Goal: Task Accomplishment & Management: Manage account settings

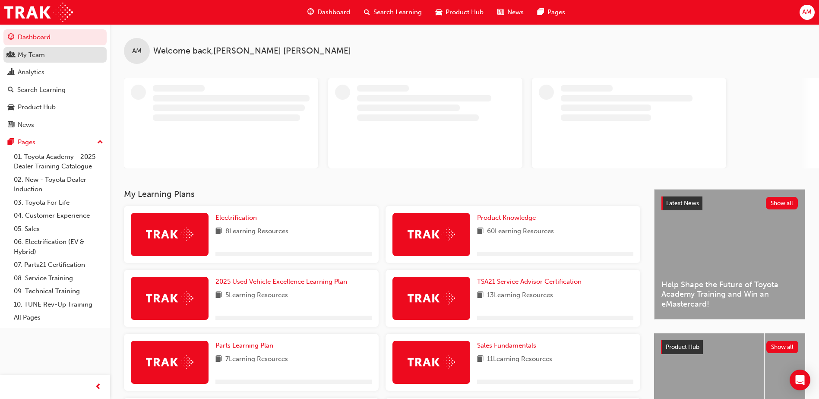
click at [17, 53] on div "My Team" at bounding box center [55, 55] width 95 height 11
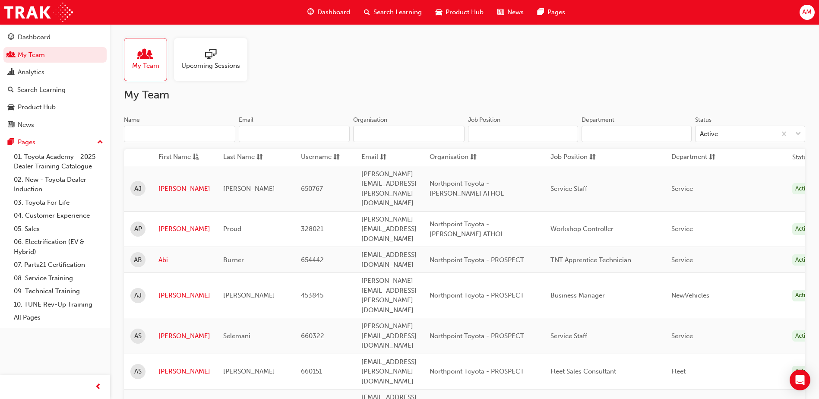
click at [161, 133] on input "Name" at bounding box center [179, 134] width 111 height 16
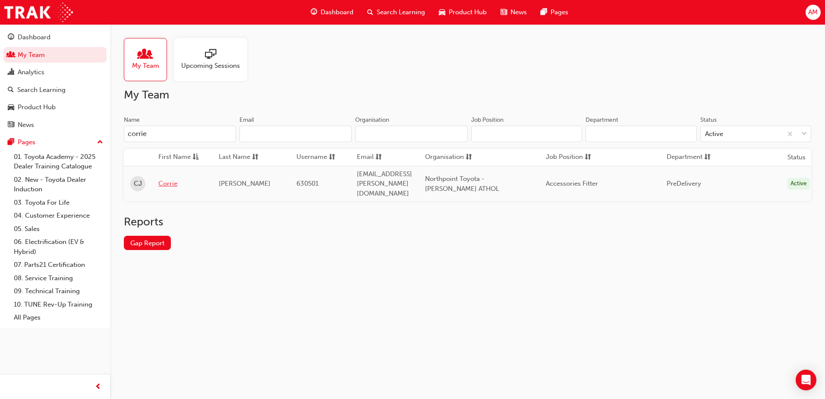
type input "corrie"
click at [168, 179] on link "Corrie" at bounding box center [181, 184] width 47 height 10
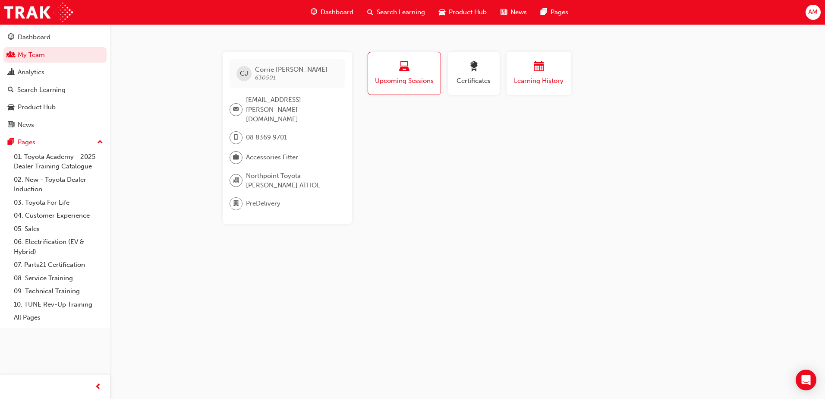
click at [551, 78] on span "Learning History" at bounding box center [539, 81] width 52 height 10
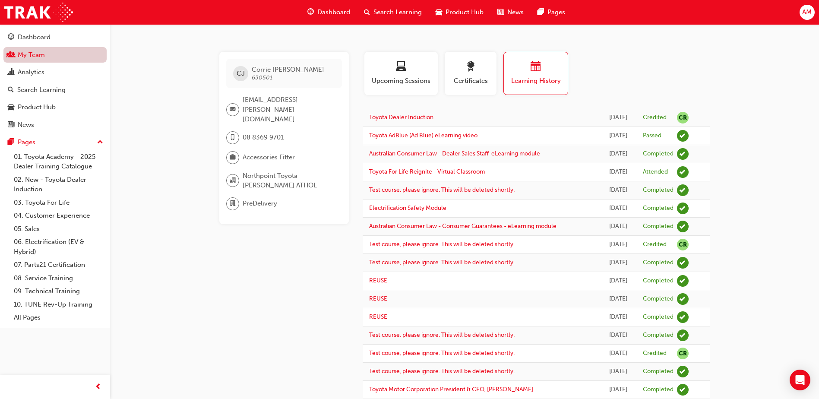
click at [49, 57] on link "My Team" at bounding box center [54, 55] width 103 height 16
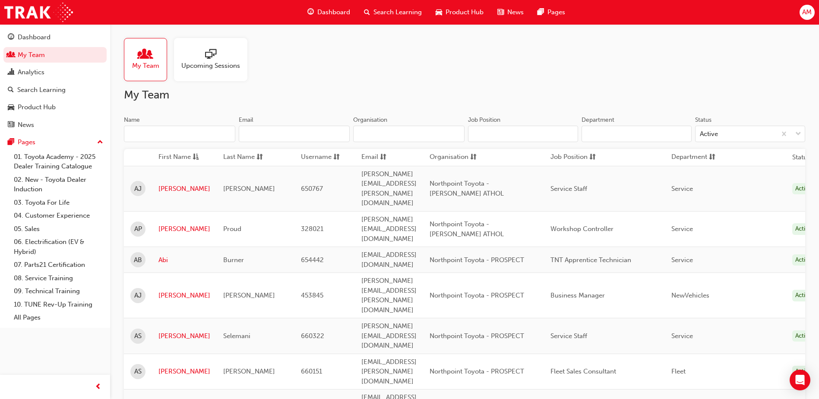
click at [152, 136] on input "Name" at bounding box center [179, 134] width 111 height 16
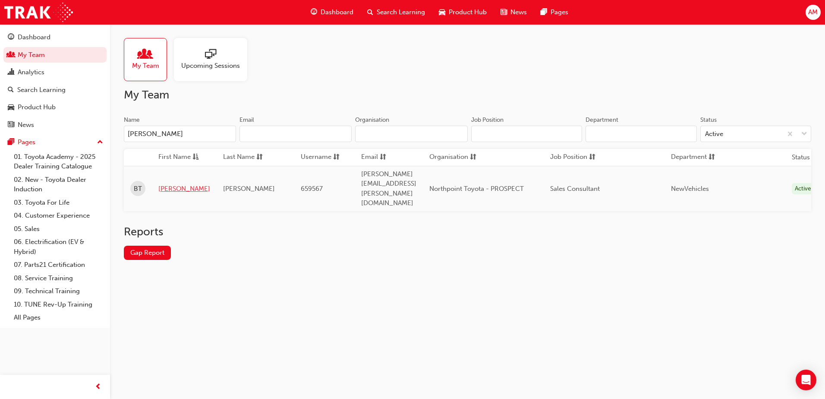
type input "[PERSON_NAME]"
click at [163, 184] on link "[PERSON_NAME]" at bounding box center [184, 189] width 52 height 10
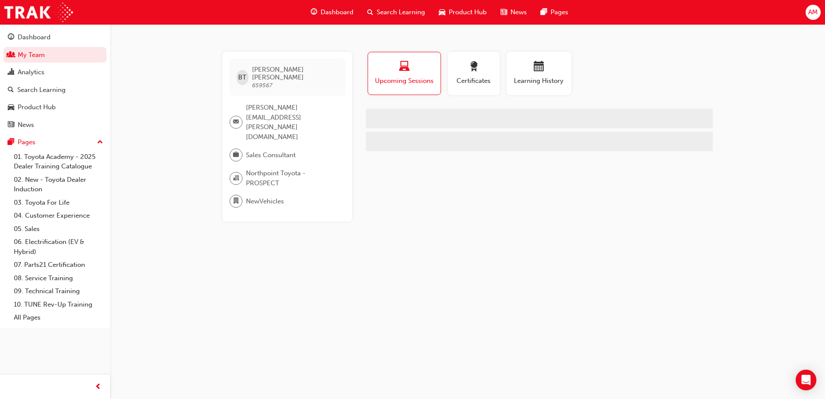
click at [573, 77] on div "Learning History" at bounding box center [539, 77] width 72 height 50
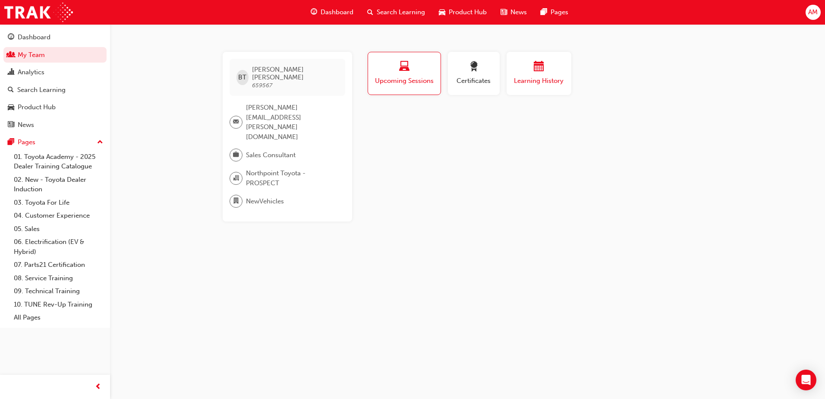
click at [539, 76] on span "Learning History" at bounding box center [539, 81] width 52 height 10
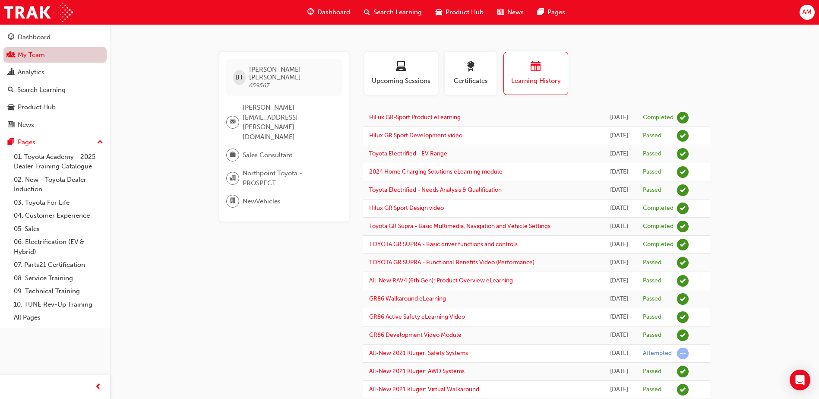
click at [45, 52] on link "My Team" at bounding box center [54, 55] width 103 height 16
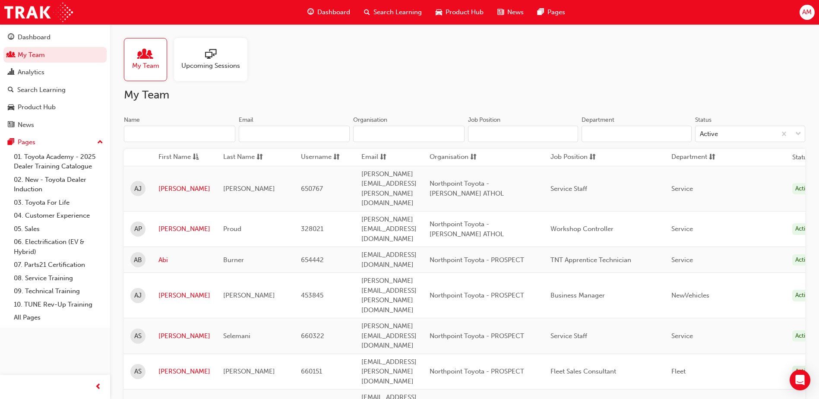
click at [205, 127] on input "Name" at bounding box center [179, 134] width 111 height 16
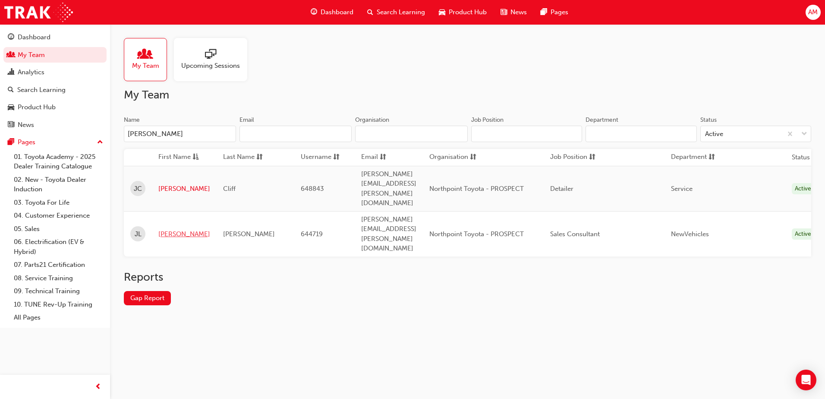
type input "[PERSON_NAME]"
click at [180, 229] on link "[PERSON_NAME]" at bounding box center [184, 234] width 52 height 10
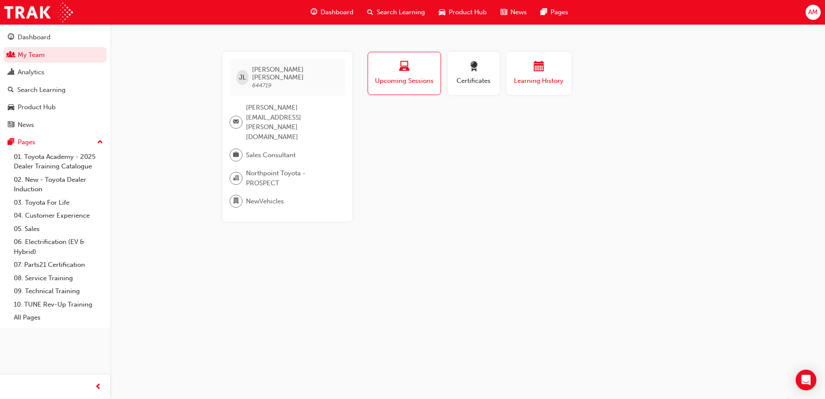
click at [530, 73] on div "button" at bounding box center [539, 67] width 52 height 13
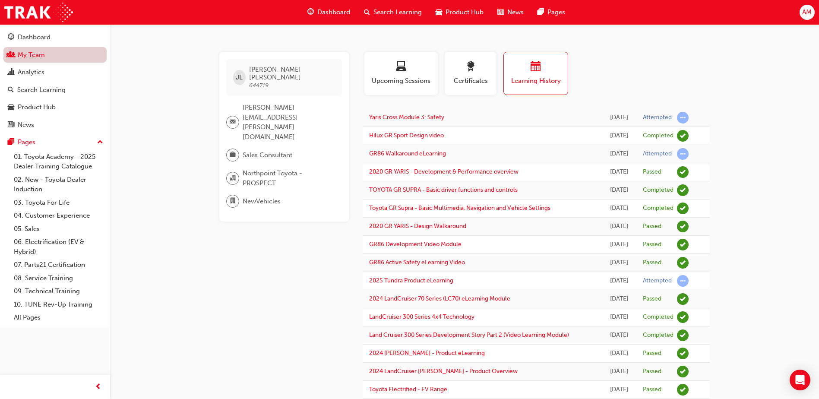
click at [37, 57] on link "My Team" at bounding box center [54, 55] width 103 height 16
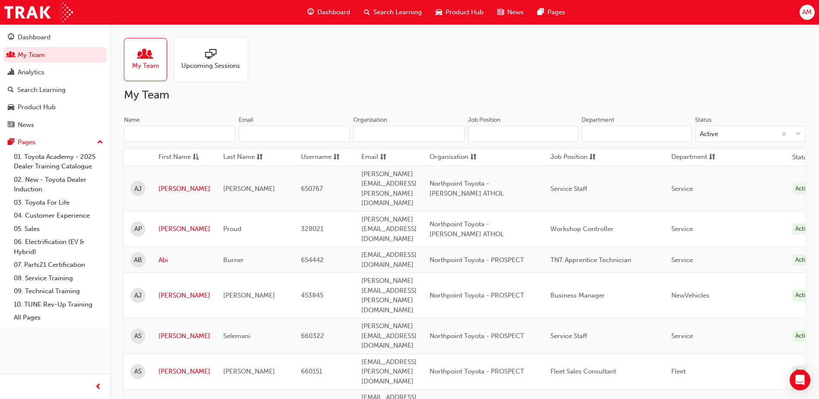
click at [151, 134] on input "Name" at bounding box center [179, 134] width 111 height 16
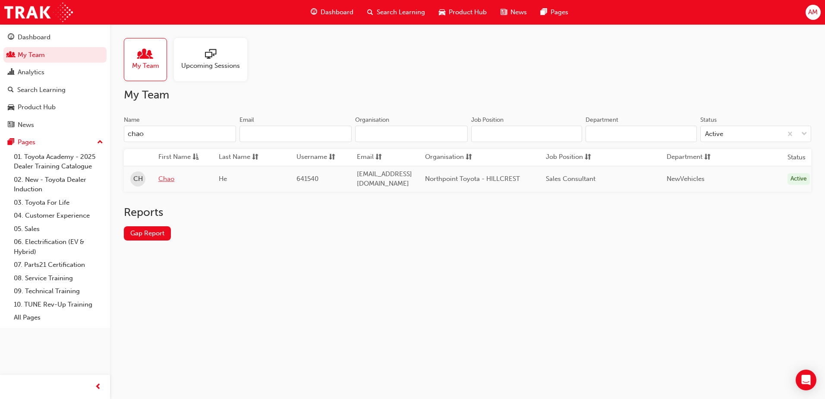
type input "chao"
click at [166, 175] on link "Chao" at bounding box center [181, 179] width 47 height 10
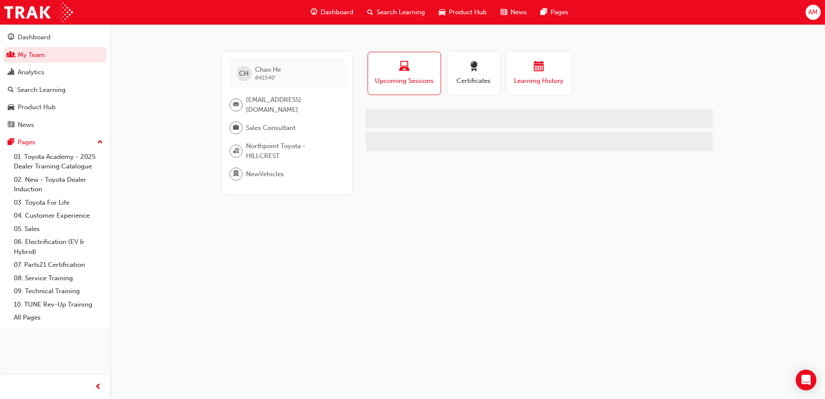
click at [571, 76] on button "Learning History" at bounding box center [539, 73] width 65 height 43
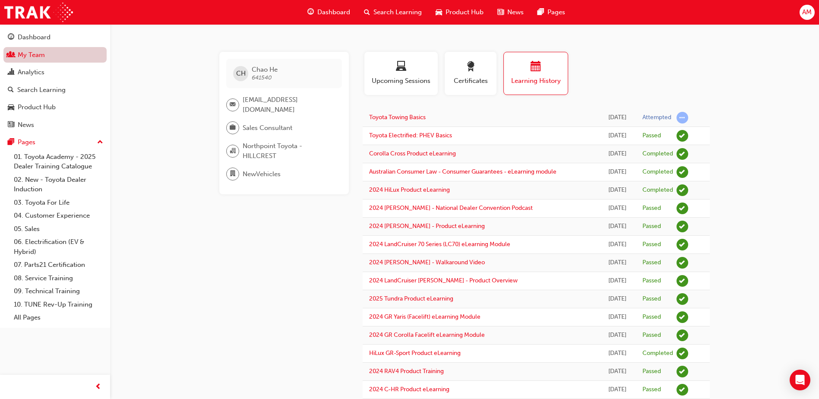
click at [50, 57] on link "My Team" at bounding box center [54, 55] width 103 height 16
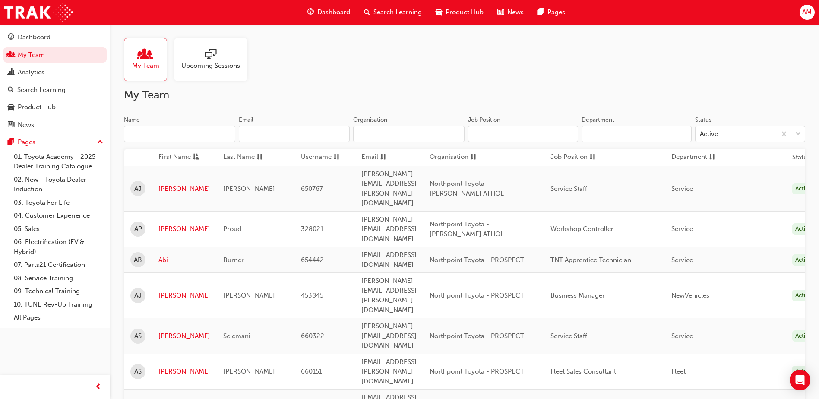
click at [157, 138] on input "Name" at bounding box center [179, 134] width 111 height 16
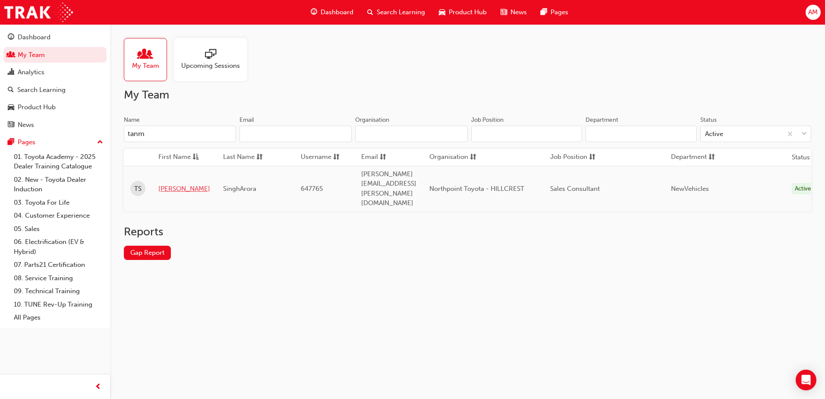
type input "tanm"
click at [168, 184] on link "[PERSON_NAME]" at bounding box center [184, 189] width 52 height 10
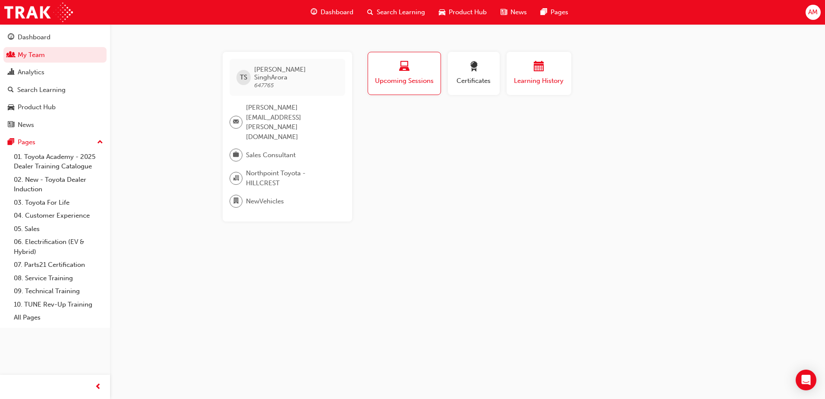
click at [526, 77] on span "Learning History" at bounding box center [539, 81] width 52 height 10
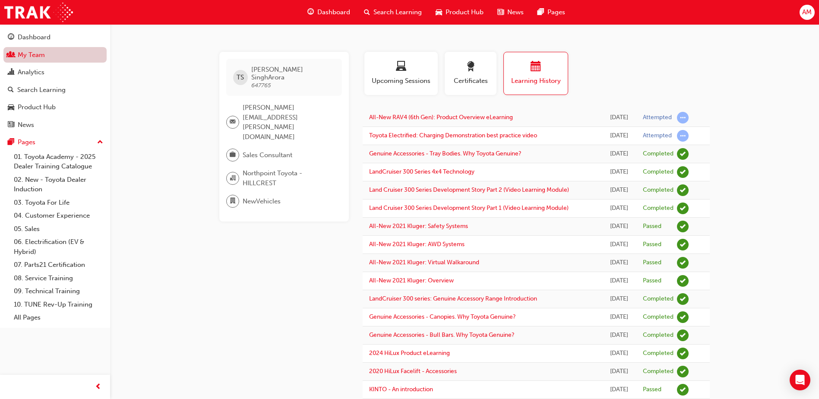
click at [44, 54] on link "My Team" at bounding box center [54, 55] width 103 height 16
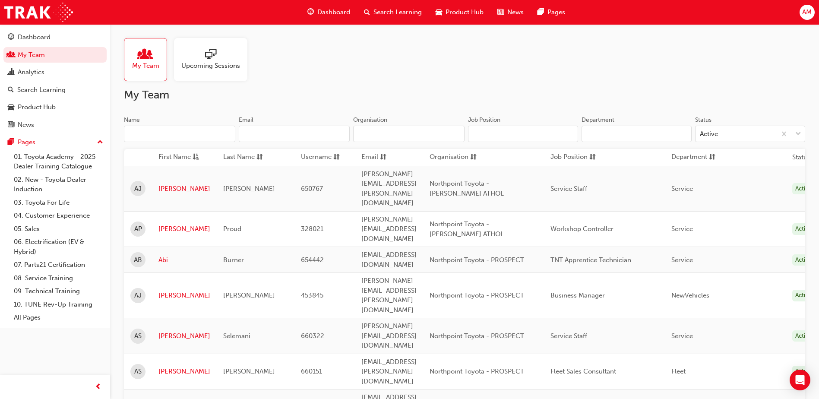
click at [152, 132] on input "Name" at bounding box center [179, 134] width 111 height 16
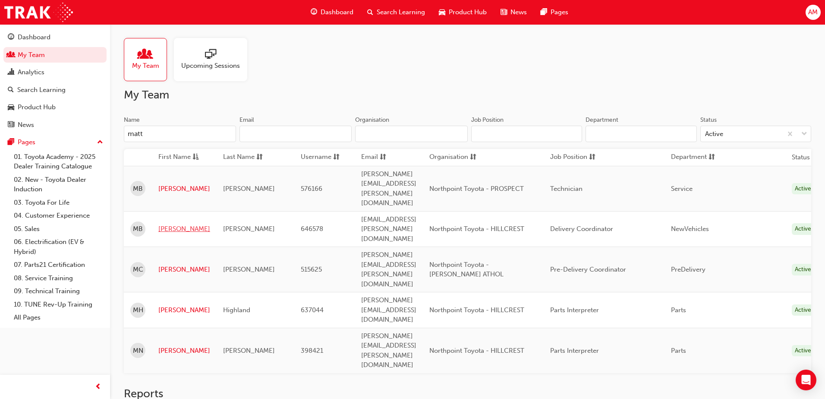
type input "matt"
click at [174, 224] on link "[PERSON_NAME]" at bounding box center [184, 229] width 52 height 10
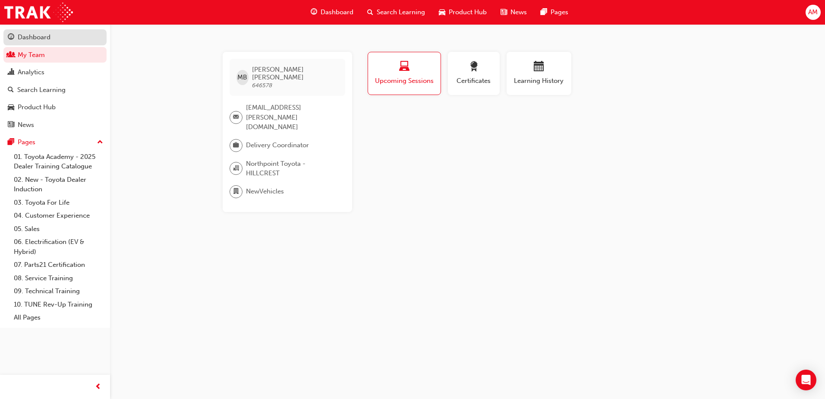
click at [41, 31] on link "Dashboard" at bounding box center [54, 37] width 103 height 16
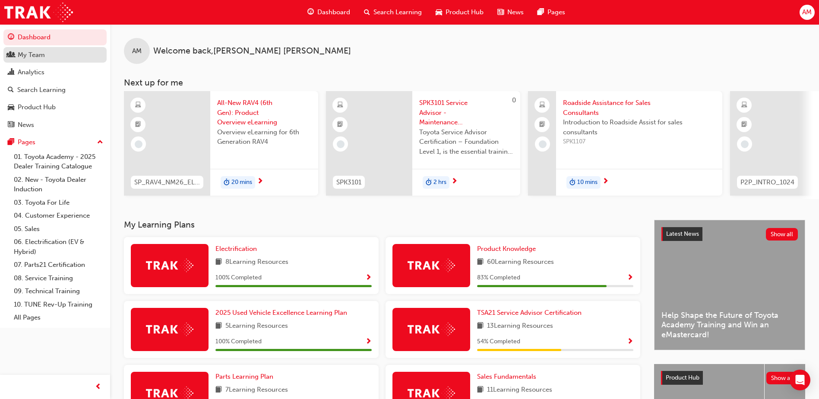
click at [32, 57] on div "My Team" at bounding box center [31, 55] width 27 height 10
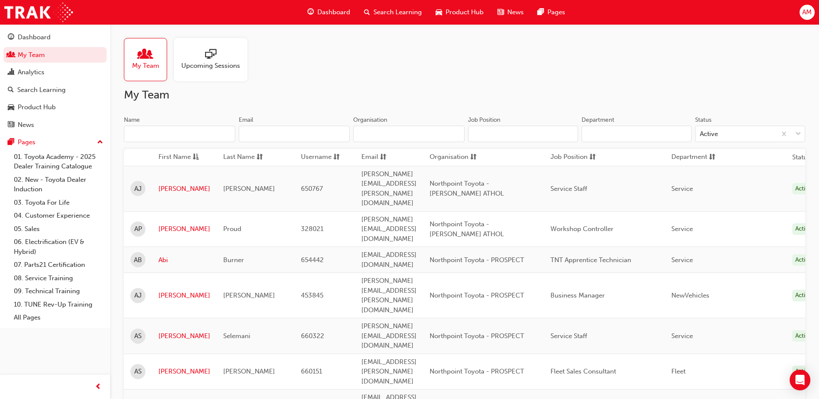
click at [181, 136] on input "Name" at bounding box center [179, 134] width 111 height 16
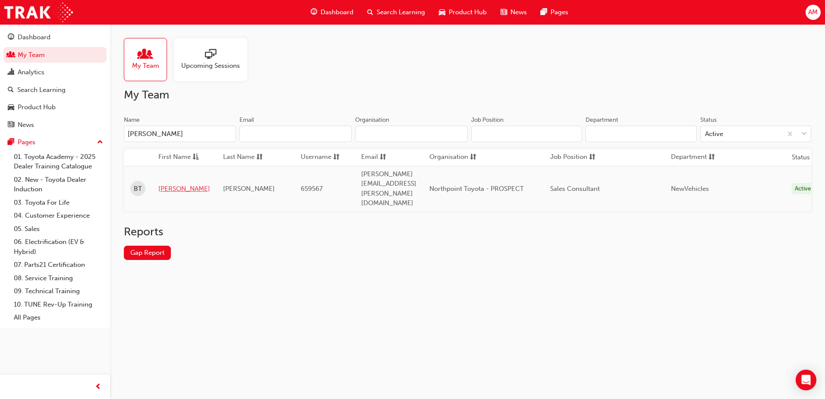
type input "[PERSON_NAME]"
click at [167, 184] on link "[PERSON_NAME]" at bounding box center [184, 189] width 52 height 10
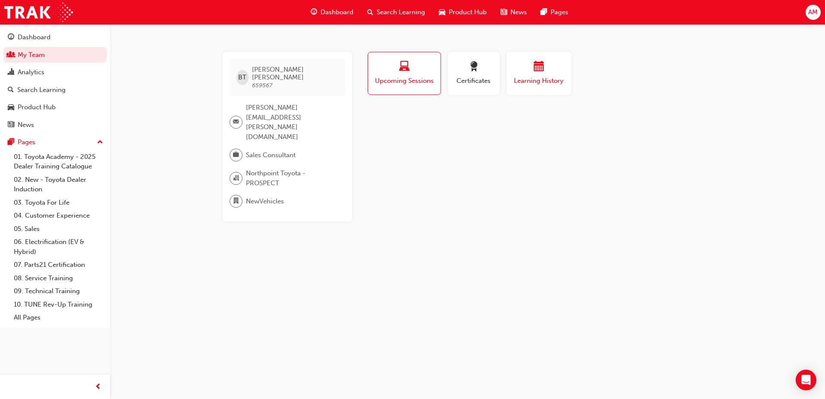
click at [542, 75] on div "Learning History" at bounding box center [539, 73] width 52 height 25
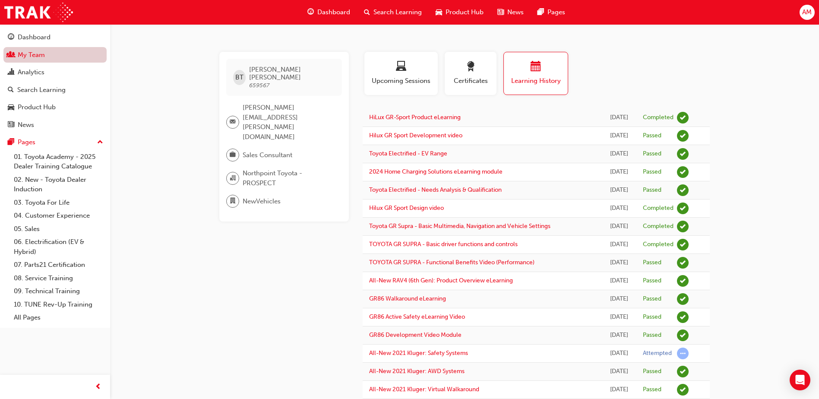
click at [44, 56] on link "My Team" at bounding box center [54, 55] width 103 height 16
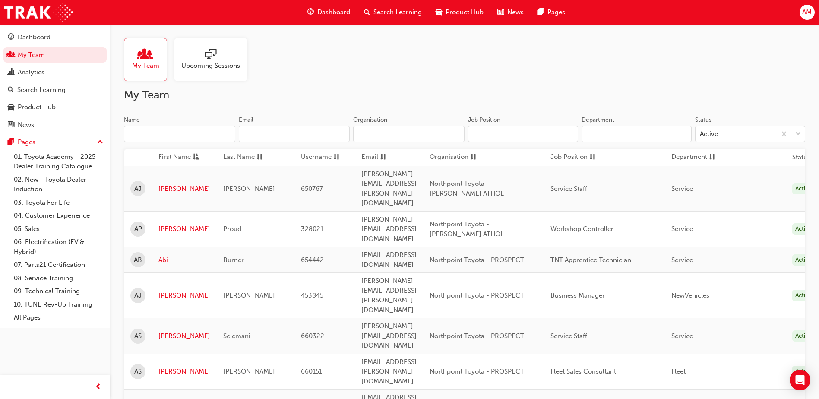
click at [168, 136] on input "Name" at bounding box center [179, 134] width 111 height 16
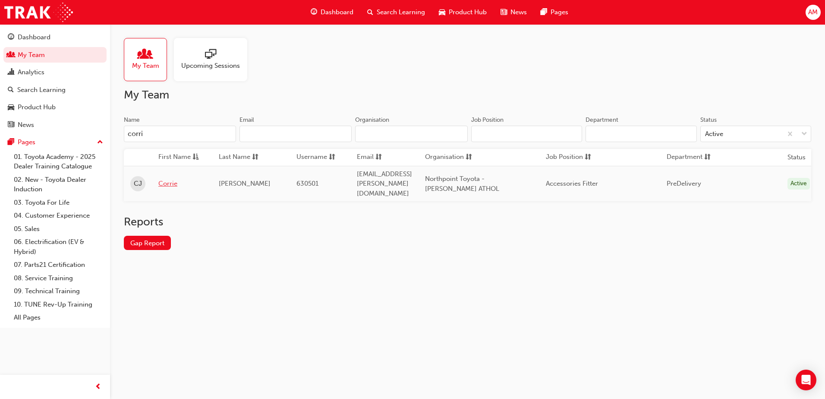
type input "corri"
click at [171, 179] on link "Corrie" at bounding box center [181, 184] width 47 height 10
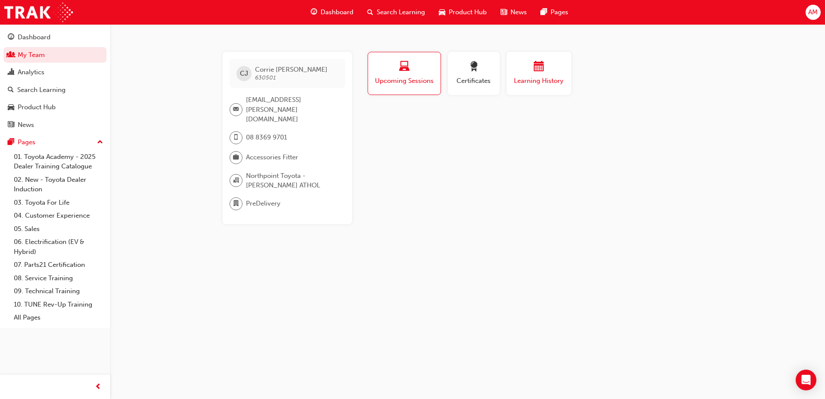
click at [536, 77] on span "Learning History" at bounding box center [539, 81] width 52 height 10
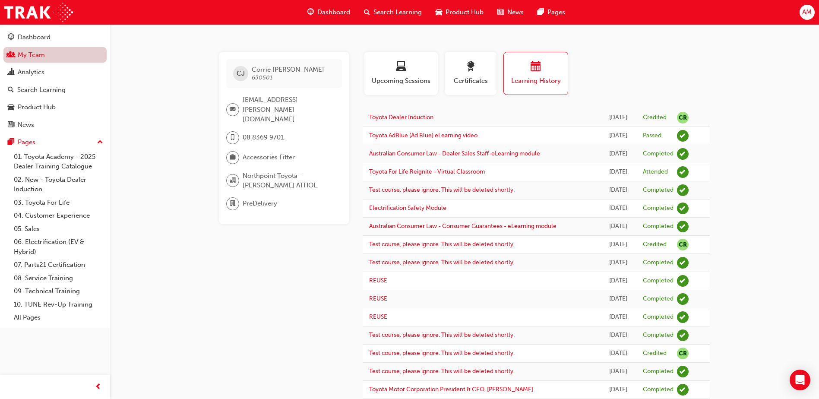
click at [34, 52] on link "My Team" at bounding box center [54, 55] width 103 height 16
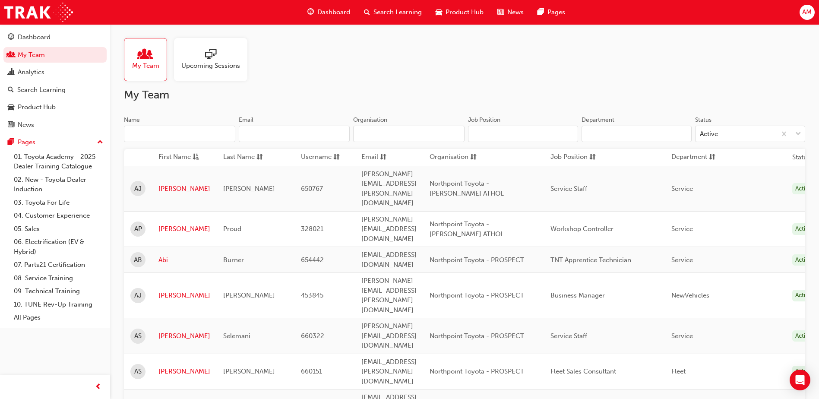
click at [160, 131] on input "Name" at bounding box center [179, 134] width 111 height 16
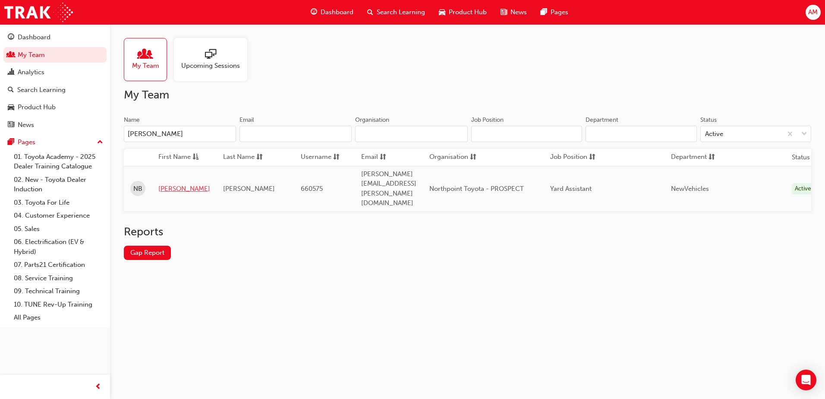
type input "[PERSON_NAME]"
click at [174, 184] on link "[PERSON_NAME]" at bounding box center [184, 189] width 52 height 10
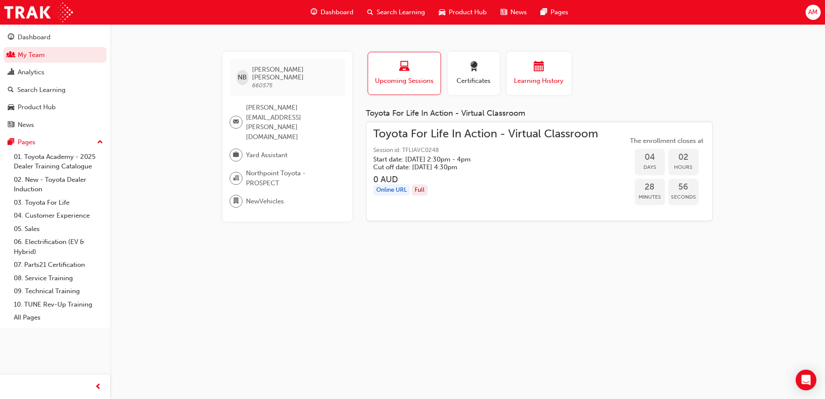
click at [557, 60] on button "Learning History" at bounding box center [539, 73] width 65 height 43
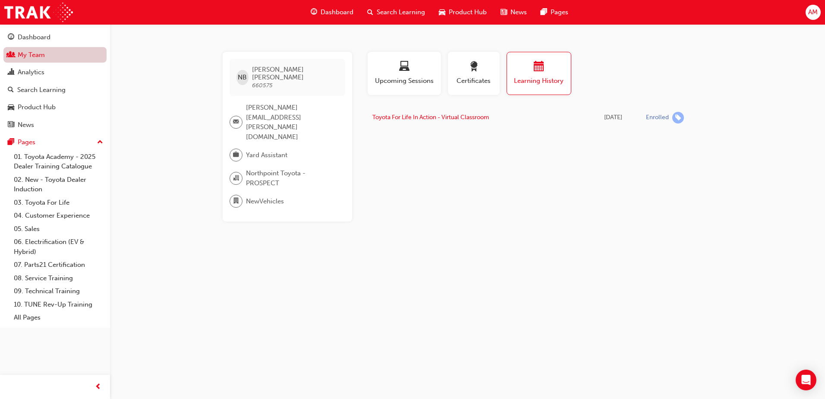
click at [52, 55] on link "My Team" at bounding box center [54, 55] width 103 height 16
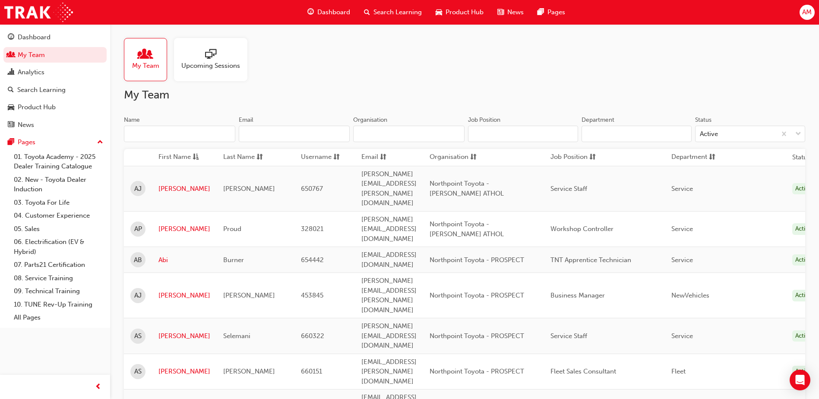
click at [160, 134] on input "Name" at bounding box center [179, 134] width 111 height 16
drag, startPoint x: 166, startPoint y: 124, endPoint x: 164, endPoint y: 128, distance: 4.4
click at [166, 124] on div "Name" at bounding box center [179, 121] width 111 height 10
click at [166, 126] on input "Name" at bounding box center [179, 134] width 111 height 16
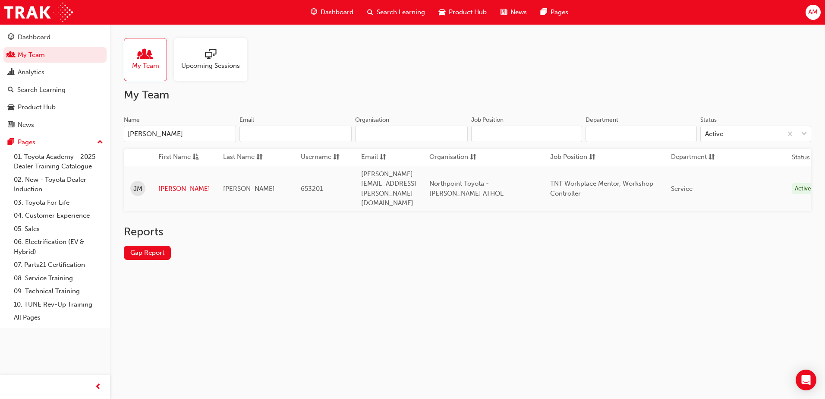
drag, startPoint x: 318, startPoint y: 256, endPoint x: 325, endPoint y: 252, distance: 7.6
click at [320, 255] on div "Reports Gap Report" at bounding box center [468, 249] width 688 height 49
click at [186, 137] on input "[PERSON_NAME]" at bounding box center [180, 134] width 112 height 16
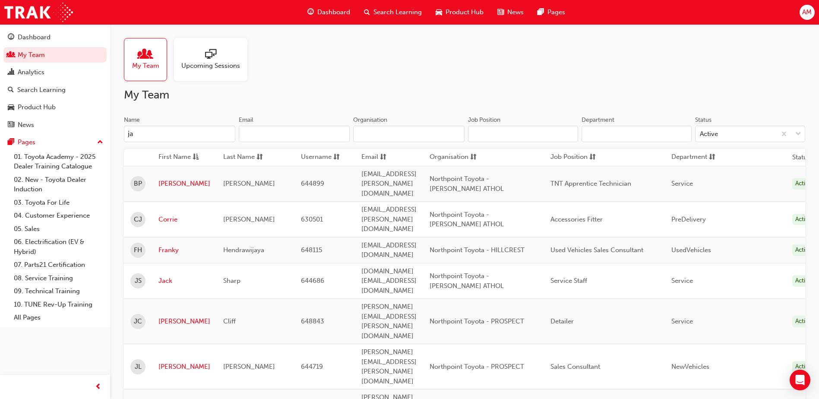
type input "j"
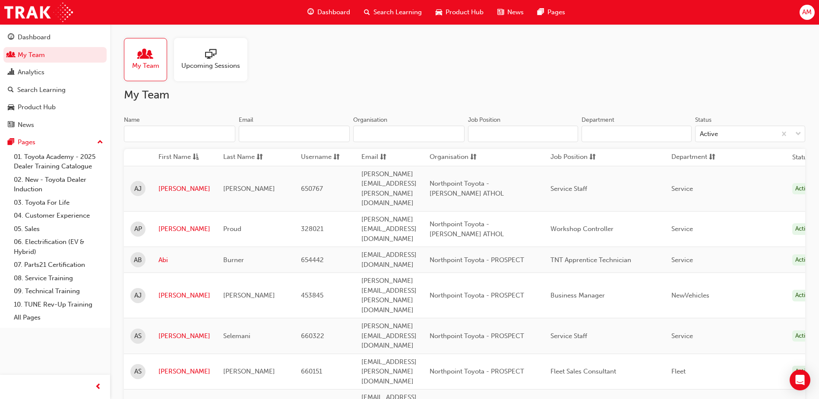
click at [190, 134] on input "Name" at bounding box center [179, 134] width 111 height 16
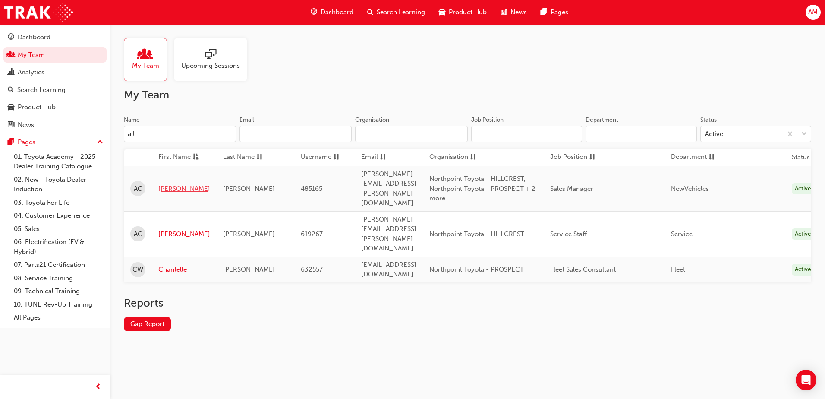
type input "all"
click at [163, 186] on link "[PERSON_NAME]" at bounding box center [184, 189] width 52 height 10
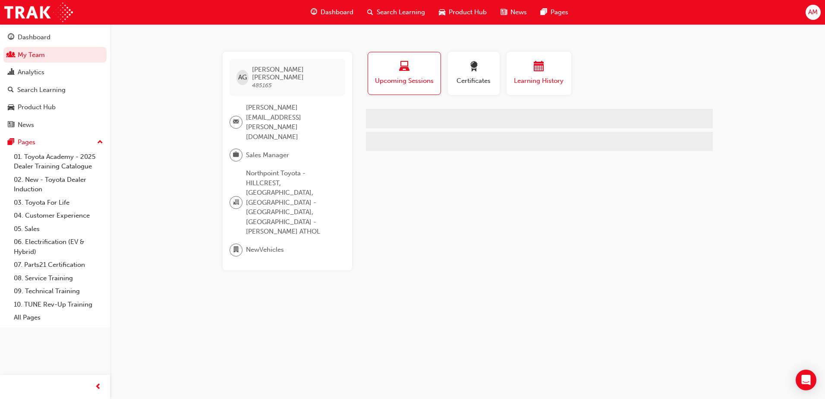
click at [549, 75] on div "Learning History" at bounding box center [539, 73] width 52 height 25
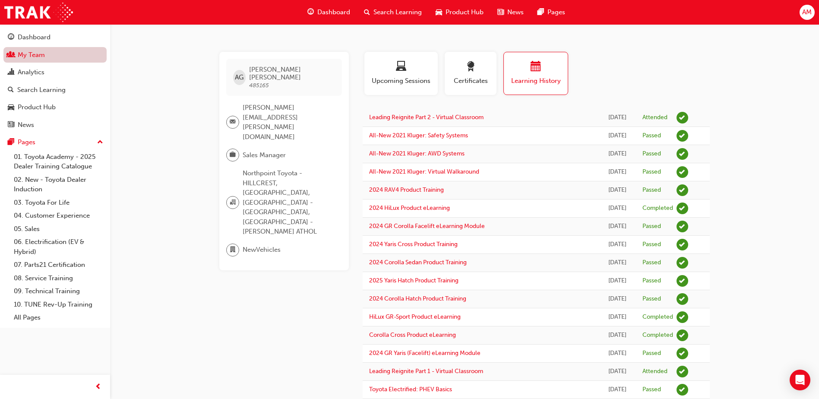
click at [31, 52] on link "My Team" at bounding box center [54, 55] width 103 height 16
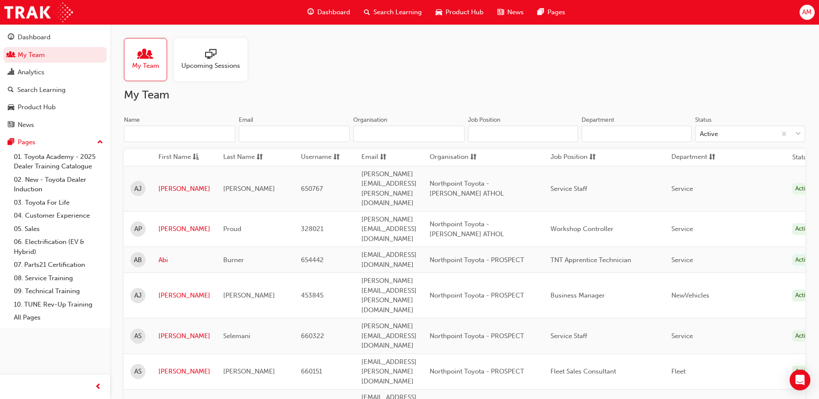
click at [155, 134] on input "Name" at bounding box center [179, 134] width 111 height 16
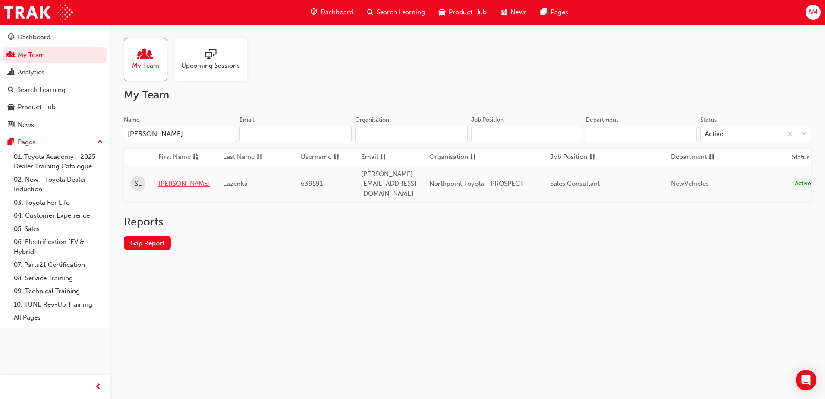
type input "[PERSON_NAME]"
click at [166, 179] on link "[PERSON_NAME]" at bounding box center [184, 184] width 52 height 10
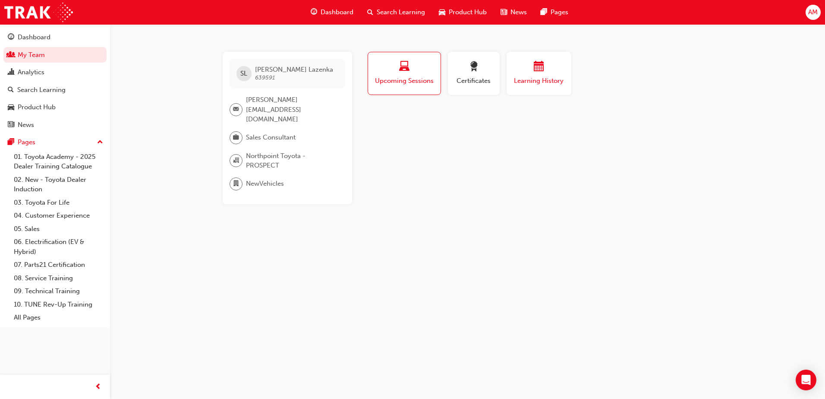
click at [515, 73] on div "button" at bounding box center [539, 67] width 52 height 13
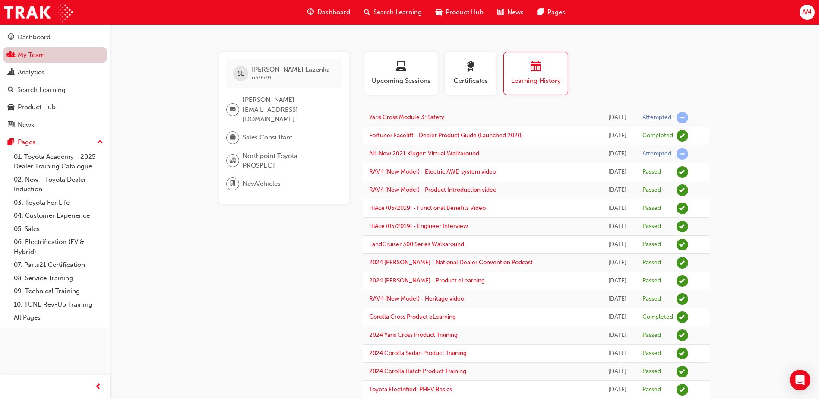
click at [52, 57] on link "My Team" at bounding box center [54, 55] width 103 height 16
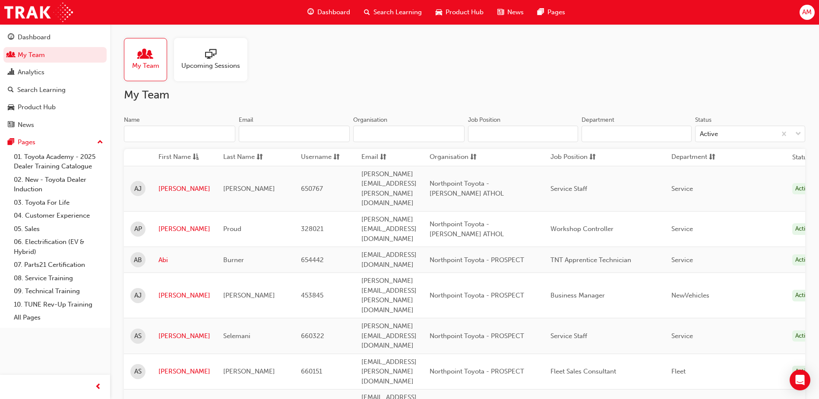
click at [163, 132] on input "Name" at bounding box center [179, 134] width 111 height 16
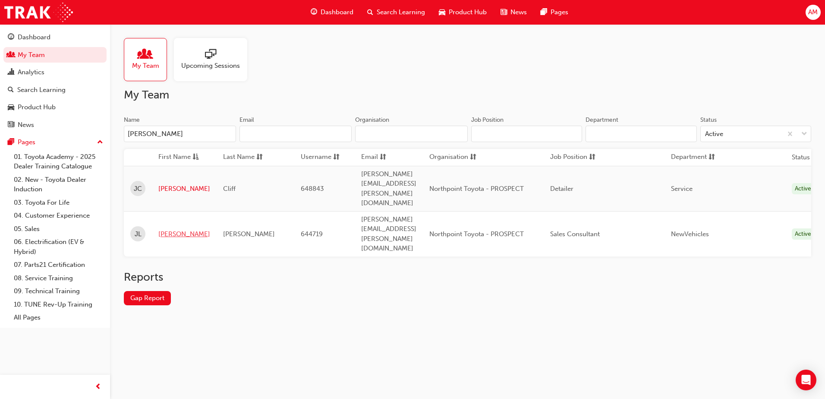
type input "[PERSON_NAME]"
click at [164, 229] on link "[PERSON_NAME]" at bounding box center [184, 234] width 52 height 10
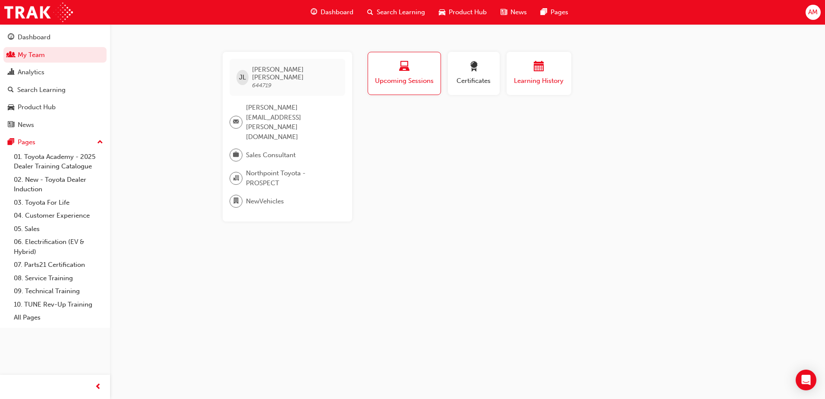
click at [552, 72] on div "button" at bounding box center [539, 67] width 52 height 13
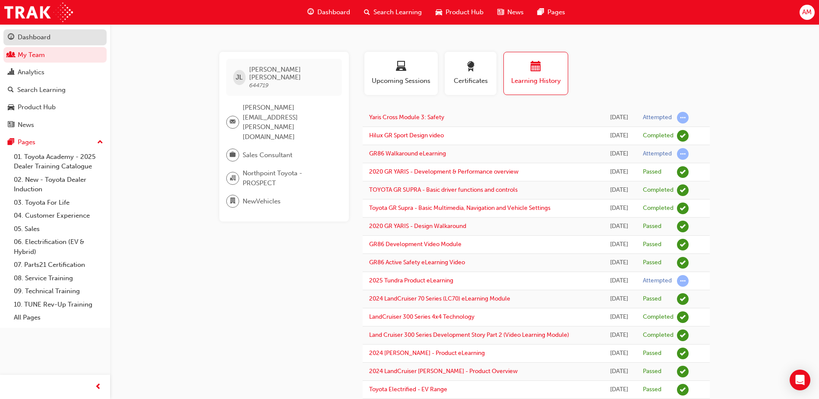
click at [49, 41] on div "Dashboard" at bounding box center [34, 37] width 33 height 10
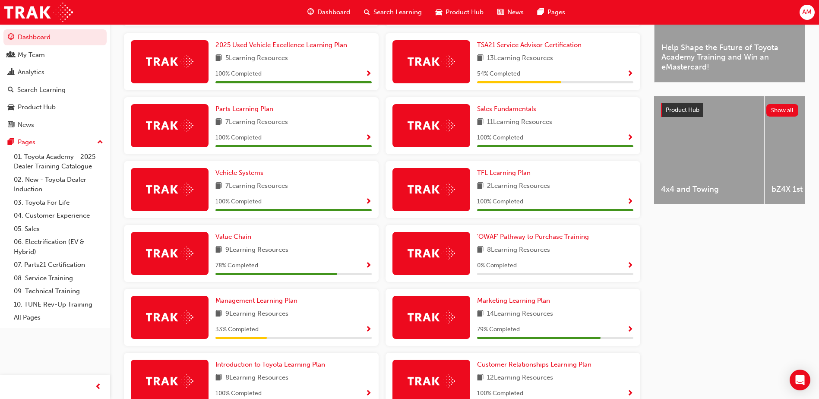
scroll to position [269, 0]
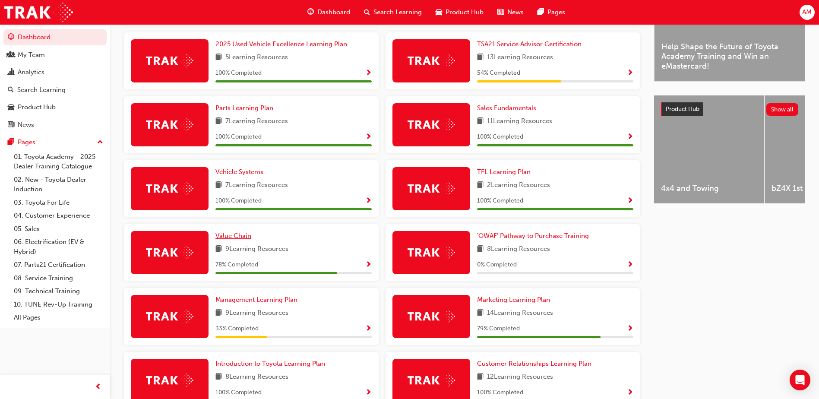
click at [240, 240] on span "Value Chain" at bounding box center [233, 236] width 36 height 8
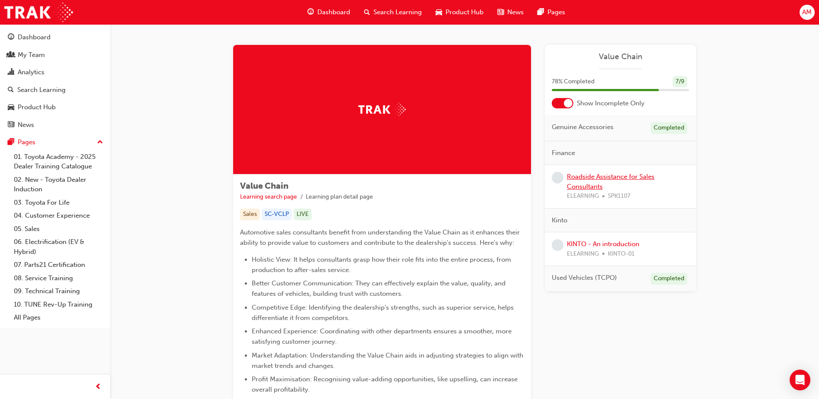
click at [617, 177] on link "Roadside Assistance for Sales Consultants" at bounding box center [611, 182] width 88 height 18
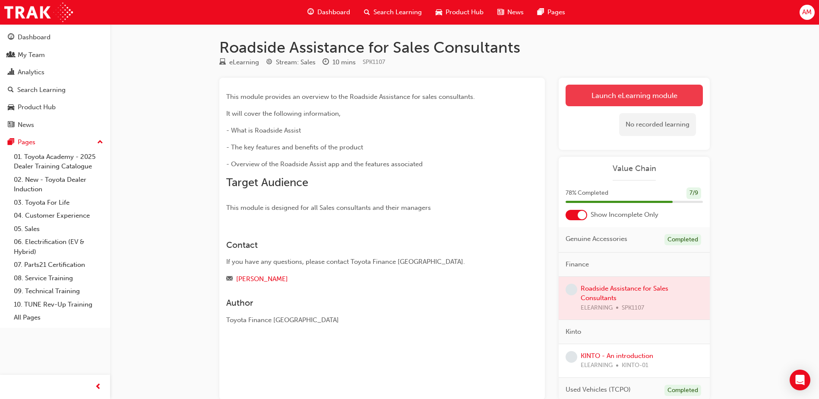
click at [626, 92] on link "Launch eLearning module" at bounding box center [634, 96] width 137 height 22
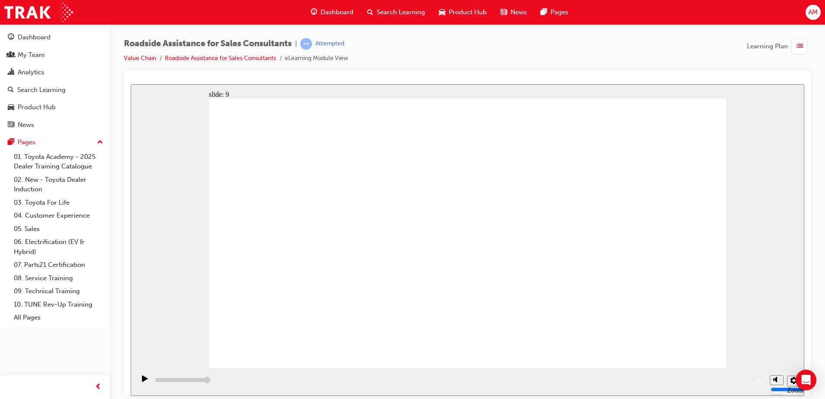
type input "23000"
checkbox input "true"
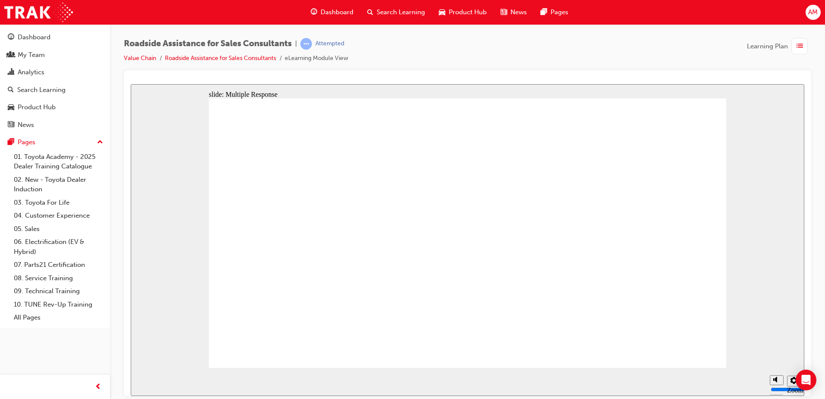
checkbox input "true"
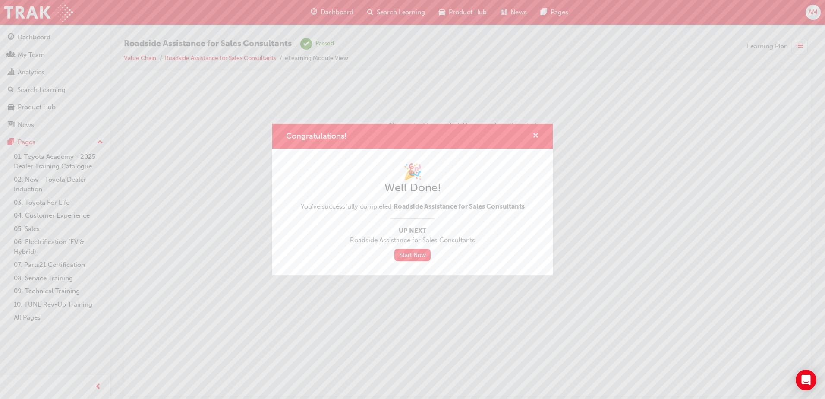
click at [534, 134] on span "cross-icon" at bounding box center [536, 137] width 6 height 8
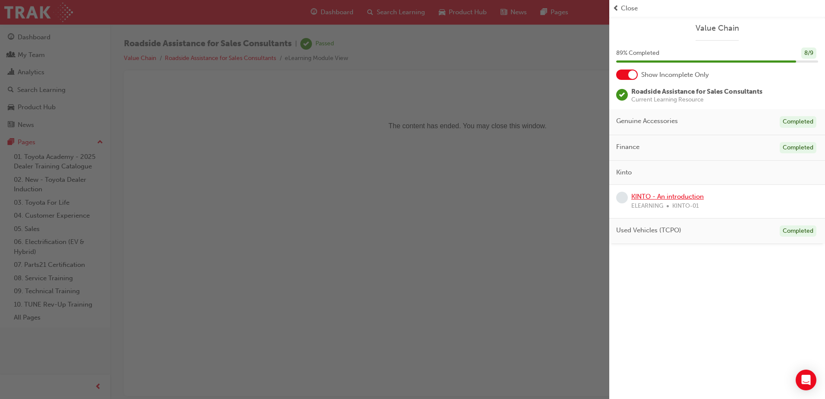
click at [645, 197] on link "KINTO - An introduction" at bounding box center [668, 197] width 73 height 8
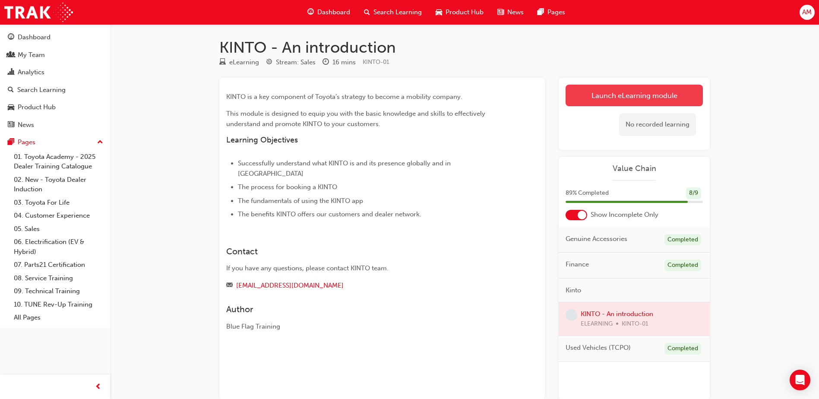
click at [604, 95] on link "Launch eLearning module" at bounding box center [634, 96] width 137 height 22
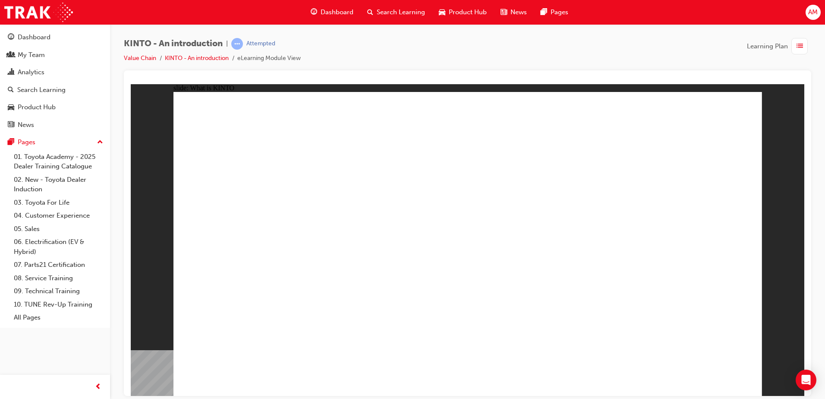
drag, startPoint x: 525, startPoint y: 281, endPoint x: 535, endPoint y: 279, distance: 10.5
drag, startPoint x: 698, startPoint y: 380, endPoint x: 704, endPoint y: 372, distance: 10.5
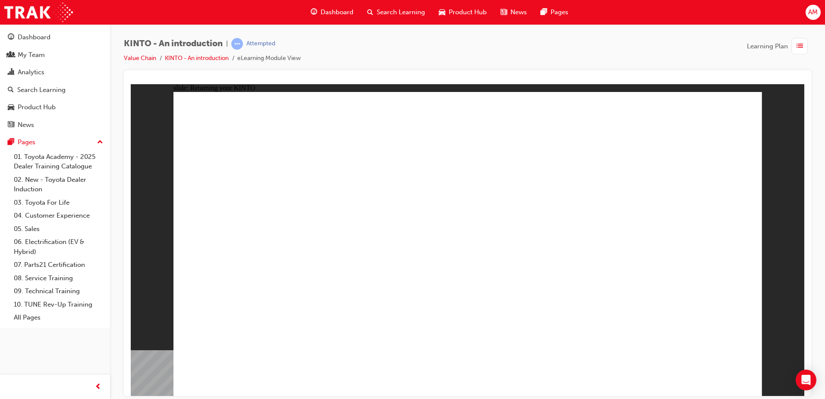
drag, startPoint x: 711, startPoint y: 362, endPoint x: 708, endPoint y: 373, distance: 11.2
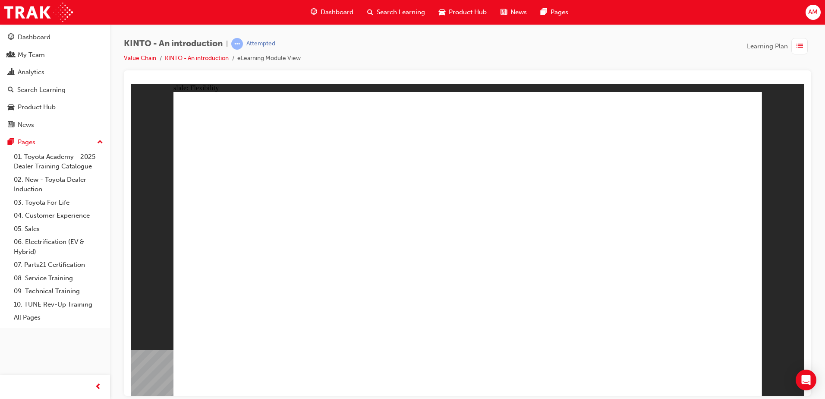
drag, startPoint x: 671, startPoint y: 183, endPoint x: 669, endPoint y: 167, distance: 16.1
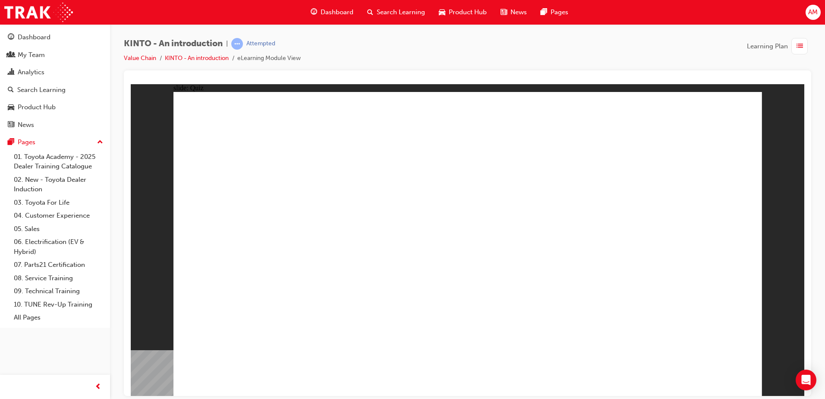
radio input "true"
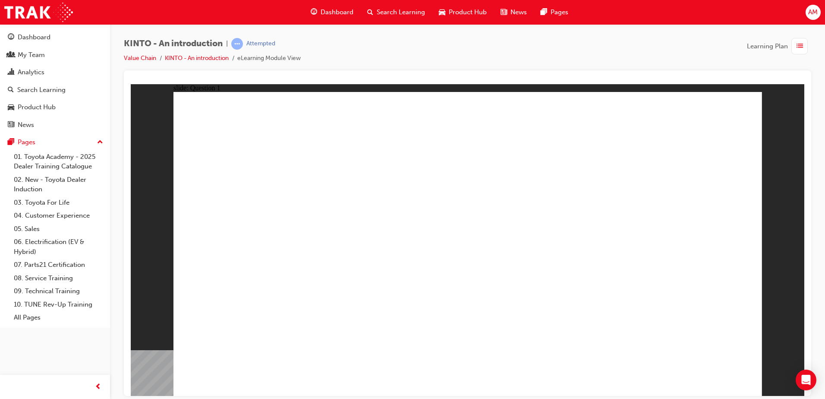
checkbox input "true"
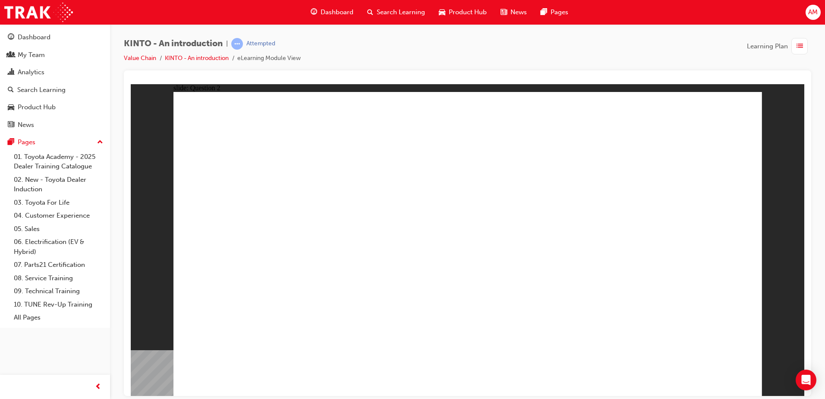
checkbox input "true"
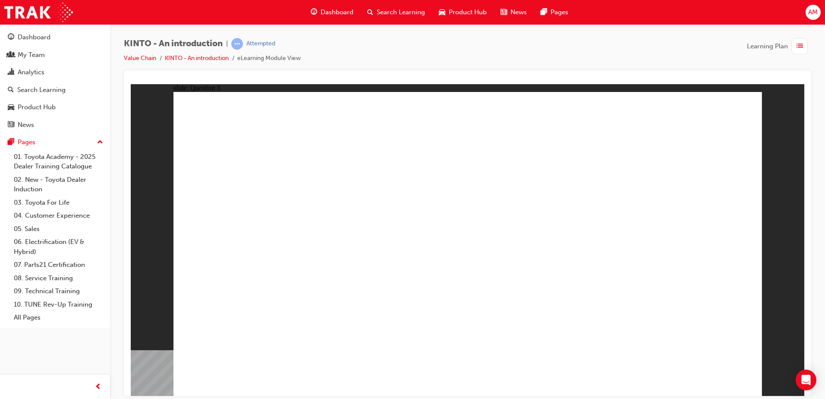
radio input "false"
radio input "true"
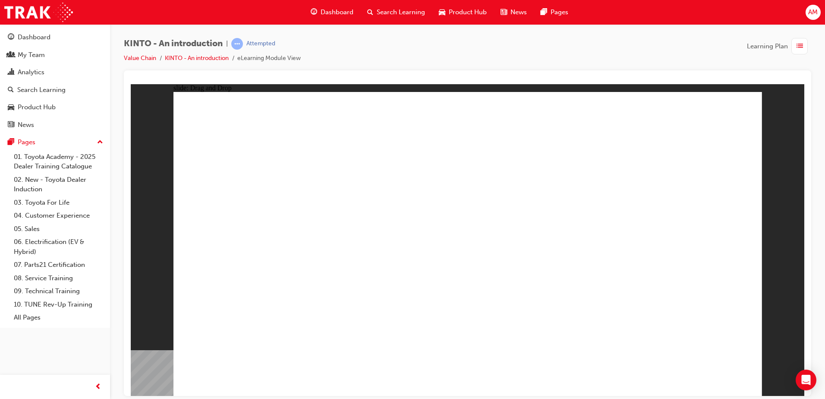
drag, startPoint x: 575, startPoint y: 260, endPoint x: 235, endPoint y: 322, distance: 345.9
drag, startPoint x: 483, startPoint y: 257, endPoint x: 367, endPoint y: 326, distance: 135.1
drag, startPoint x: 673, startPoint y: 256, endPoint x: 458, endPoint y: 324, distance: 225.6
drag, startPoint x: 349, startPoint y: 253, endPoint x: 564, endPoint y: 323, distance: 225.5
drag, startPoint x: 255, startPoint y: 259, endPoint x: 680, endPoint y: 326, distance: 430.9
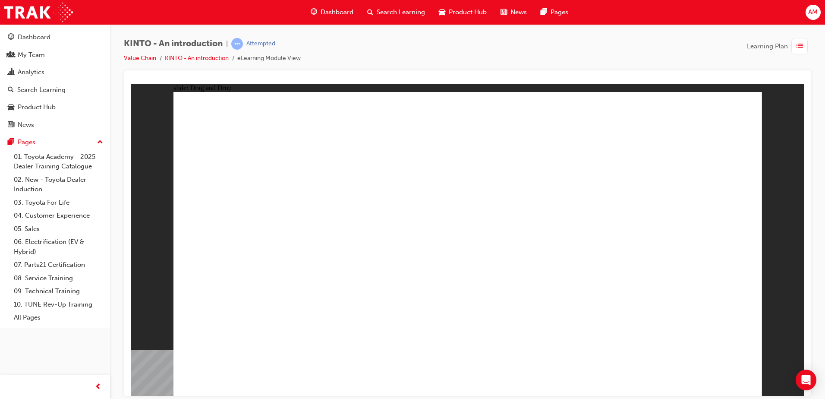
radio input "true"
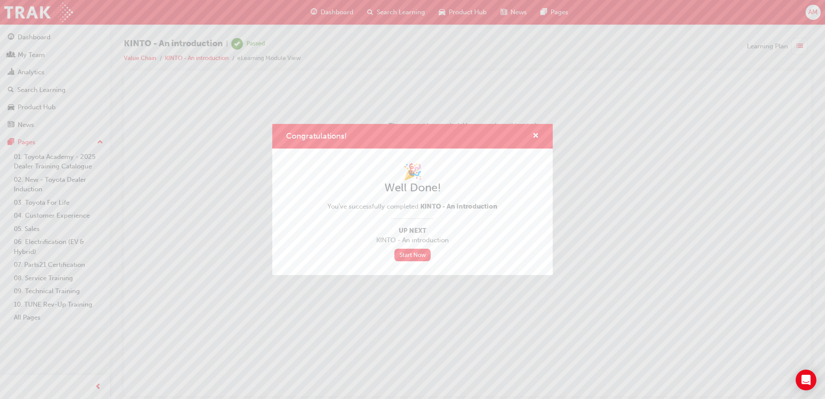
click at [532, 136] on div "Congratulations!" at bounding box center [532, 136] width 13 height 11
click at [537, 138] on span "cross-icon" at bounding box center [536, 137] width 6 height 8
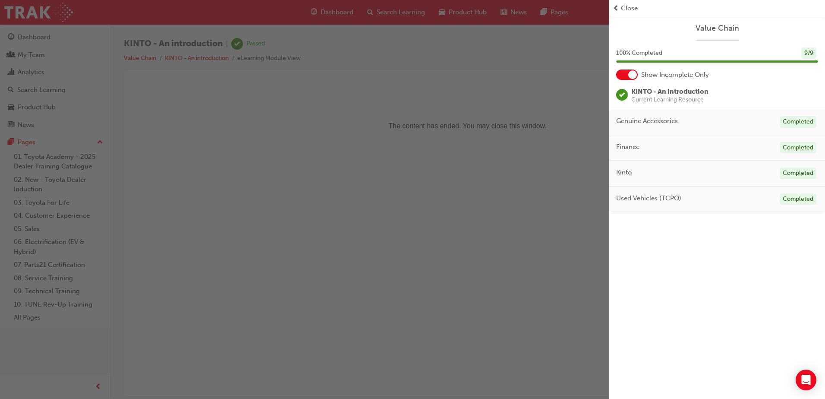
click at [620, 8] on div "Close" at bounding box center [717, 8] width 209 height 10
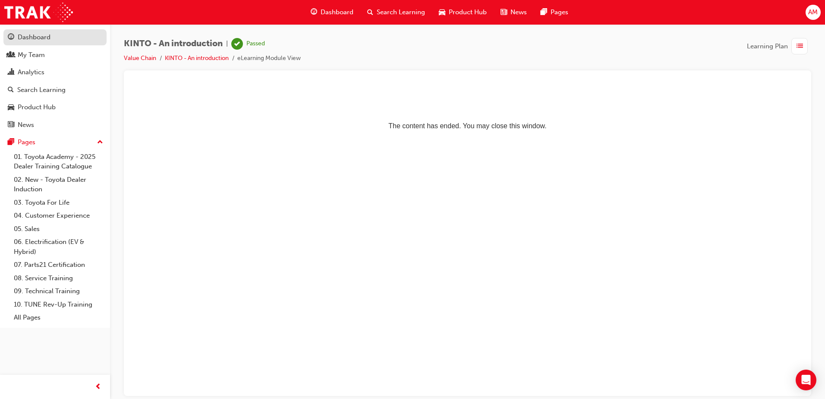
click at [39, 38] on div "Dashboard" at bounding box center [34, 37] width 33 height 10
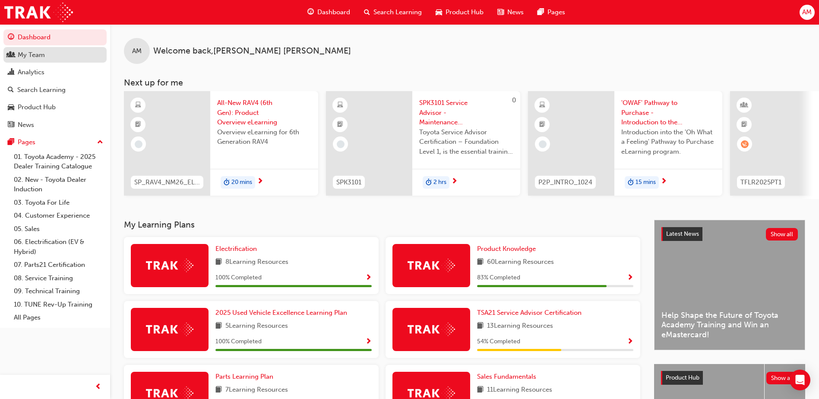
click at [42, 57] on div "My Team" at bounding box center [31, 55] width 27 height 10
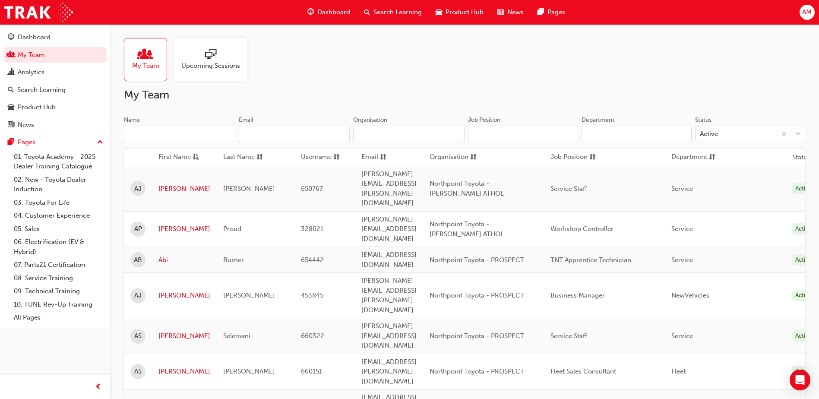
click at [160, 143] on div "Name Email Organisation" at bounding box center [294, 133] width 341 height 34
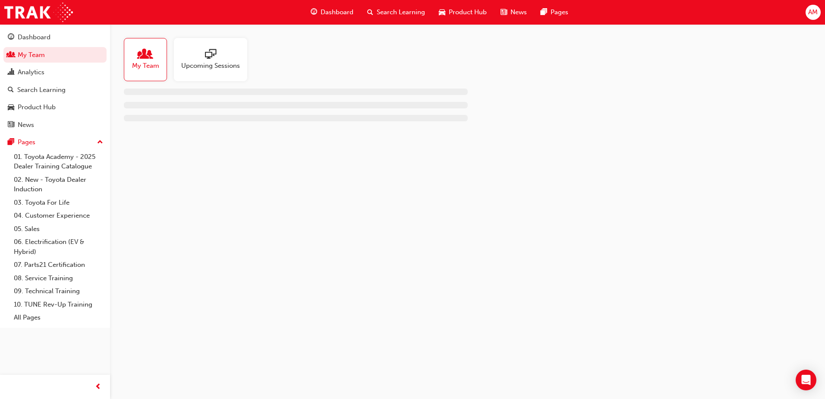
click at [158, 131] on div "My Team Upcoming Sessions" at bounding box center [467, 82] width 715 height 117
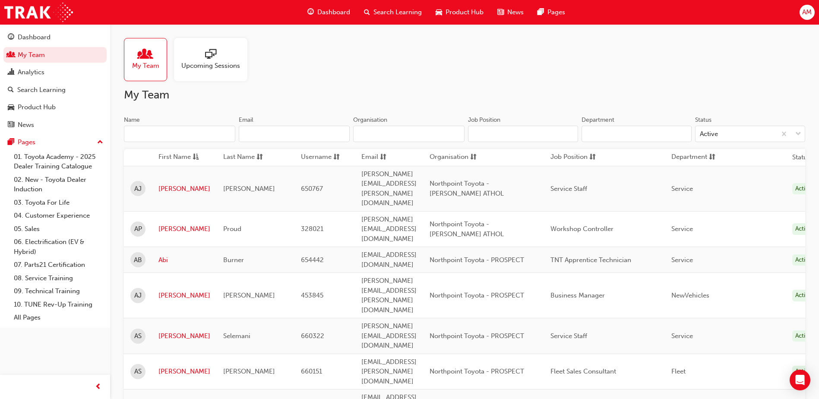
click at [158, 131] on input "Name" at bounding box center [179, 134] width 111 height 16
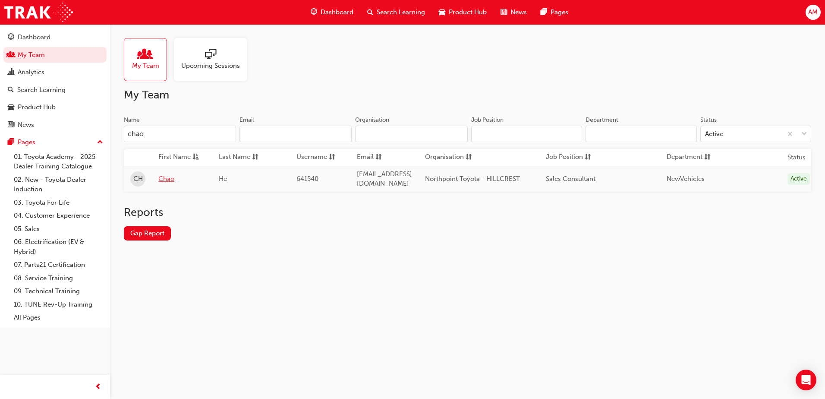
type input "chao"
click at [168, 174] on link "Chao" at bounding box center [181, 179] width 47 height 10
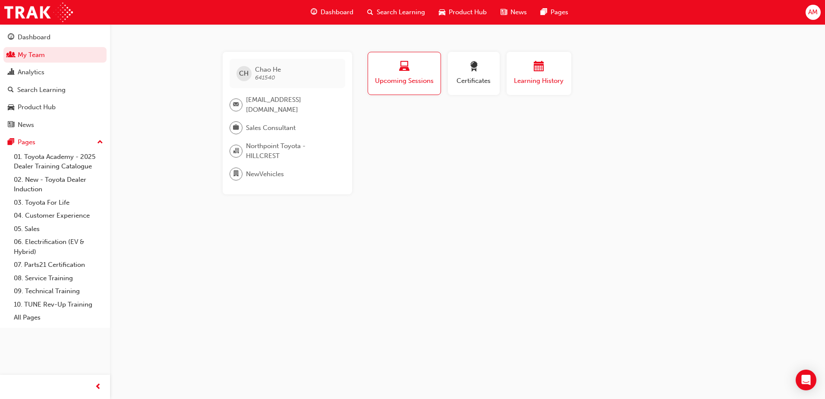
click at [559, 75] on div "Learning History" at bounding box center [539, 73] width 52 height 25
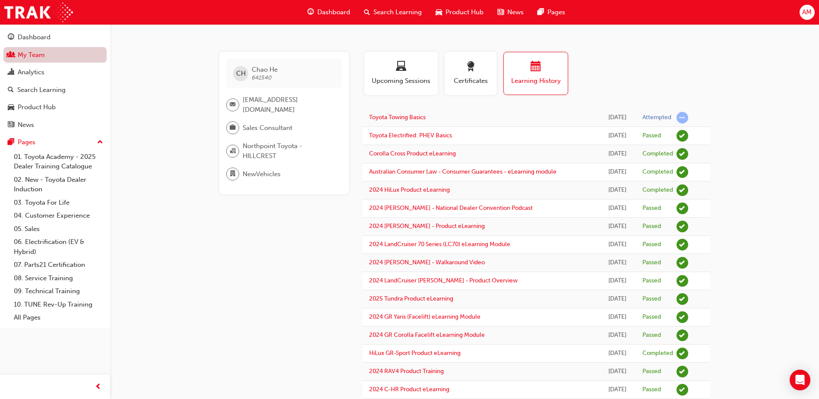
click at [51, 51] on link "My Team" at bounding box center [54, 55] width 103 height 16
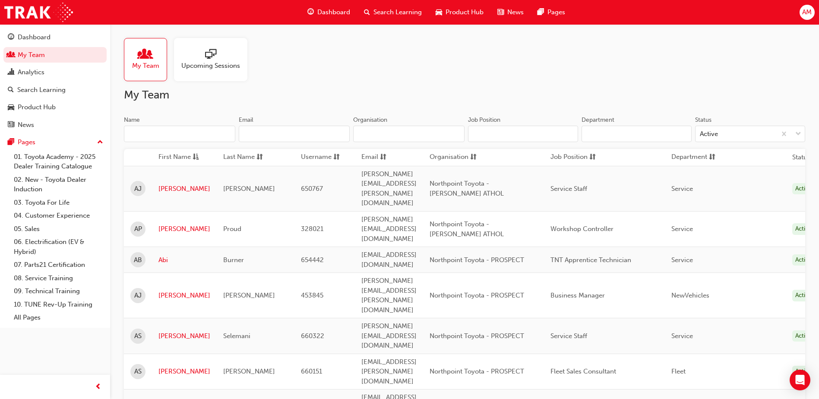
click at [177, 133] on input "Name" at bounding box center [179, 134] width 111 height 16
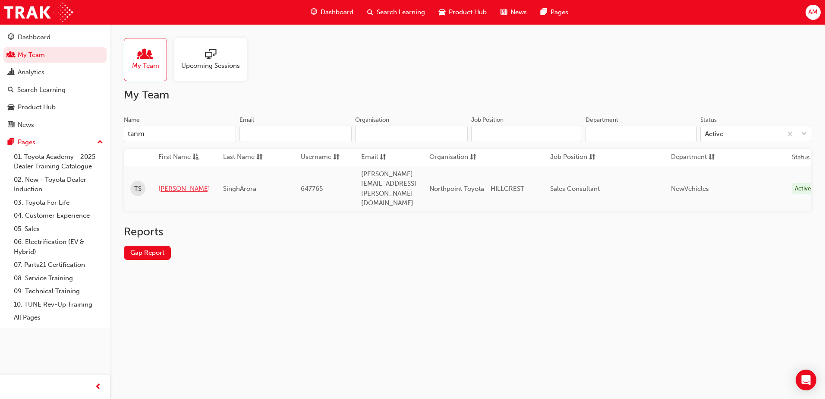
type input "tanm"
click at [177, 184] on link "[PERSON_NAME]" at bounding box center [184, 189] width 52 height 10
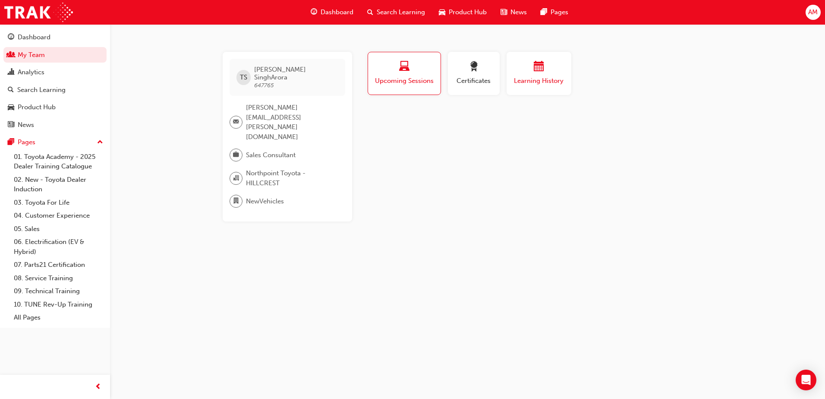
click at [520, 67] on div "button" at bounding box center [539, 67] width 52 height 13
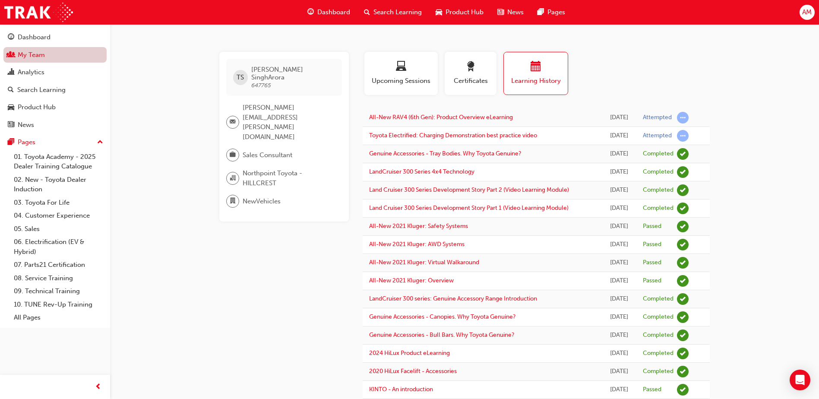
click at [51, 57] on link "My Team" at bounding box center [54, 55] width 103 height 16
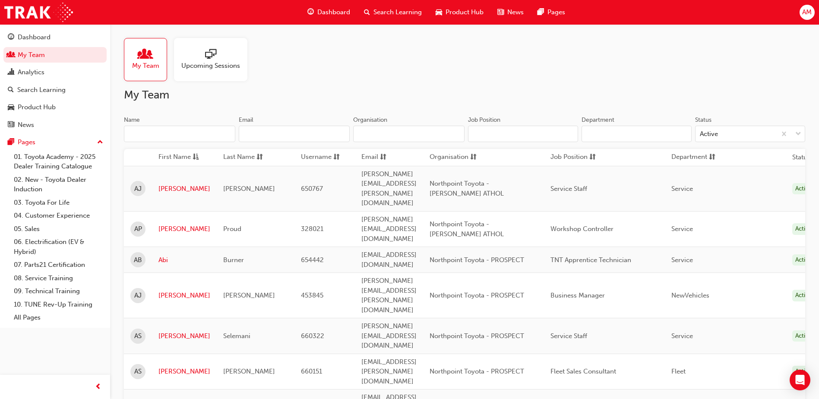
click at [175, 131] on input "Name" at bounding box center [179, 134] width 111 height 16
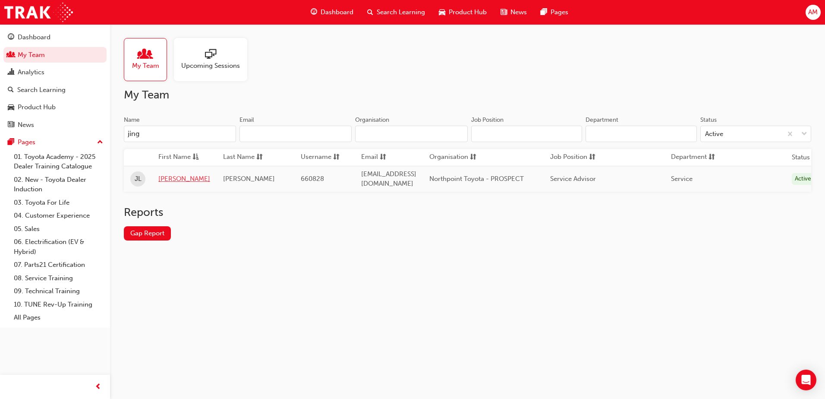
type input "jing"
click at [161, 178] on link "[PERSON_NAME]" at bounding box center [184, 179] width 52 height 10
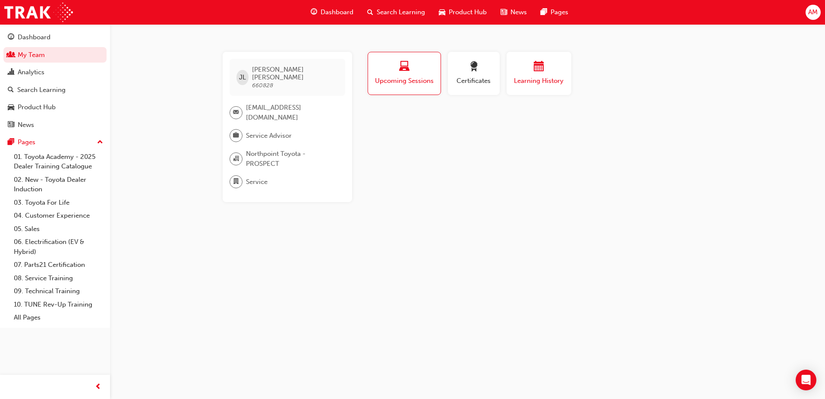
click at [509, 71] on button "Learning History" at bounding box center [539, 73] width 65 height 43
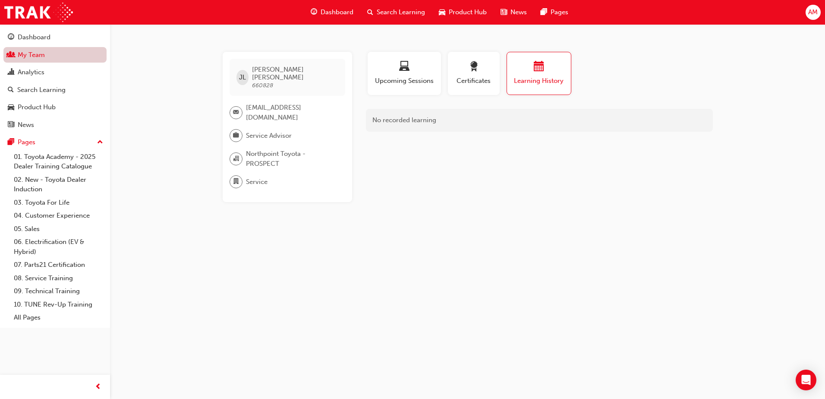
click at [50, 57] on link "My Team" at bounding box center [54, 55] width 103 height 16
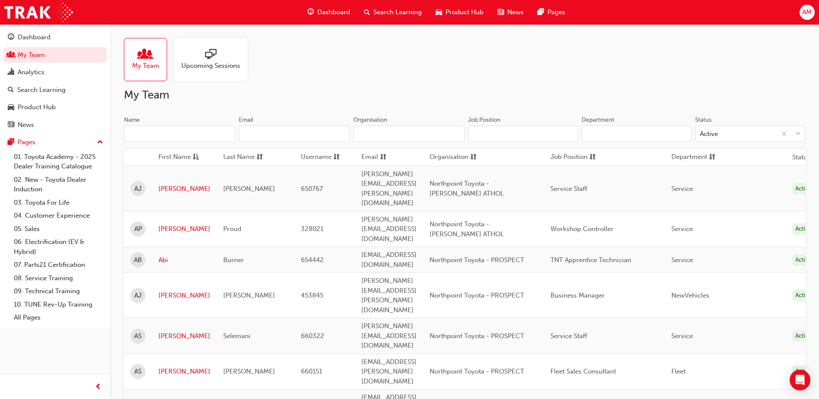
click at [151, 133] on input "Name" at bounding box center [179, 134] width 111 height 16
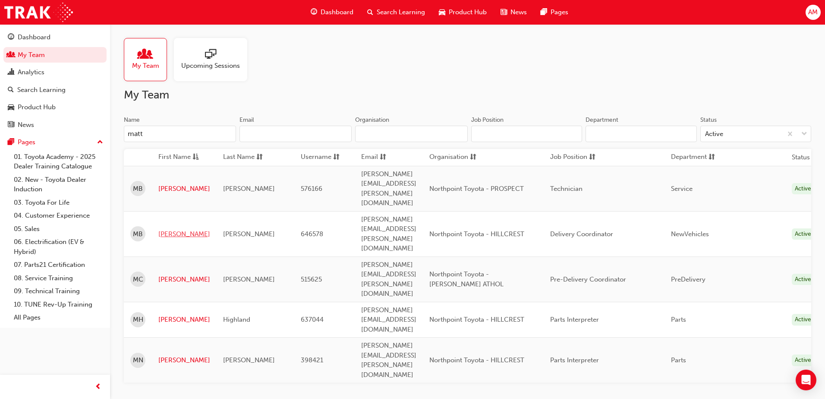
type input "matt"
click at [163, 229] on link "[PERSON_NAME]" at bounding box center [184, 234] width 52 height 10
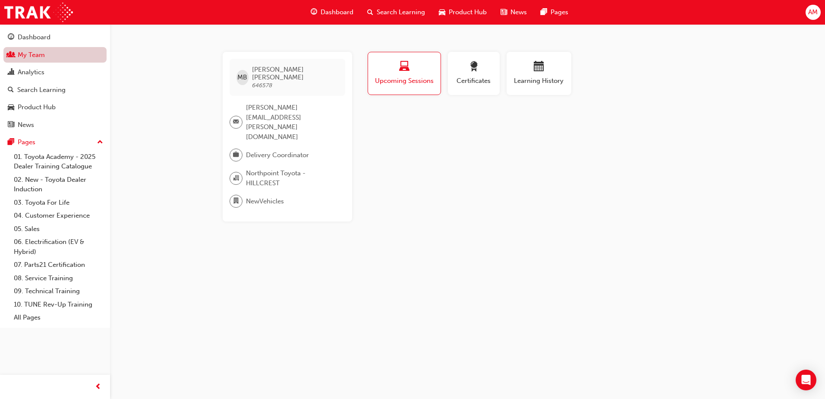
click at [58, 53] on link "My Team" at bounding box center [54, 55] width 103 height 16
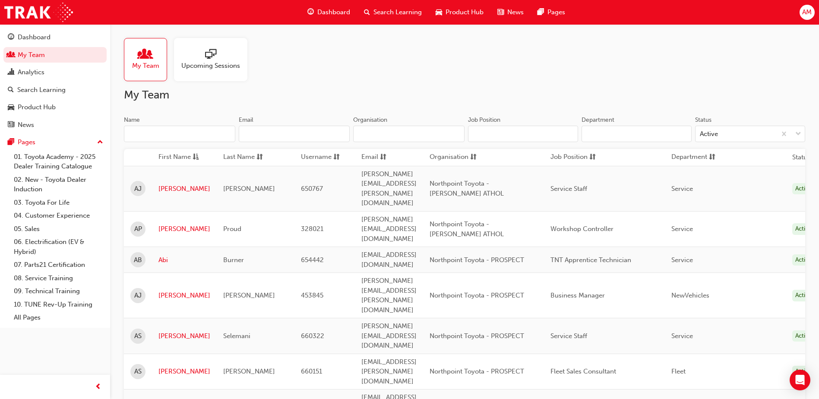
click at [157, 132] on input "Name" at bounding box center [179, 134] width 111 height 16
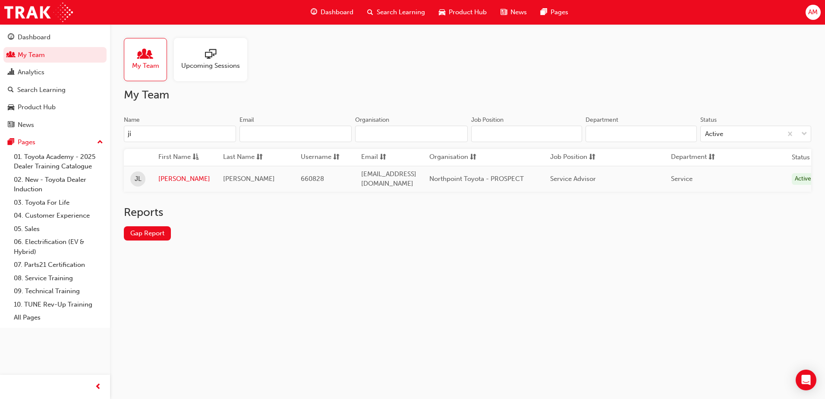
type input "j"
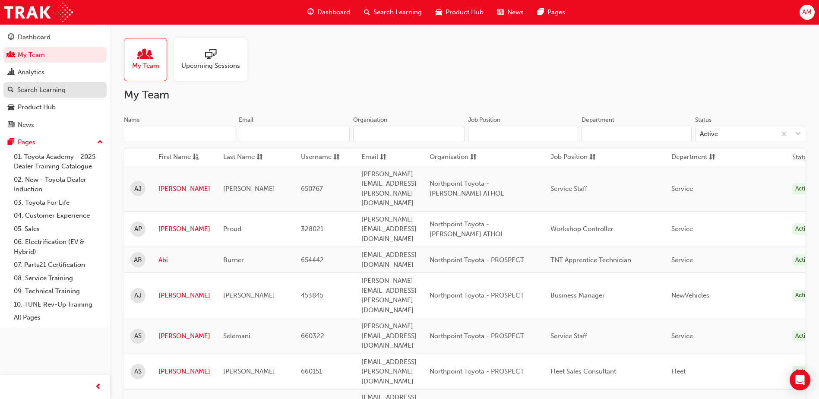
click at [41, 92] on div "Search Learning" at bounding box center [41, 90] width 48 height 10
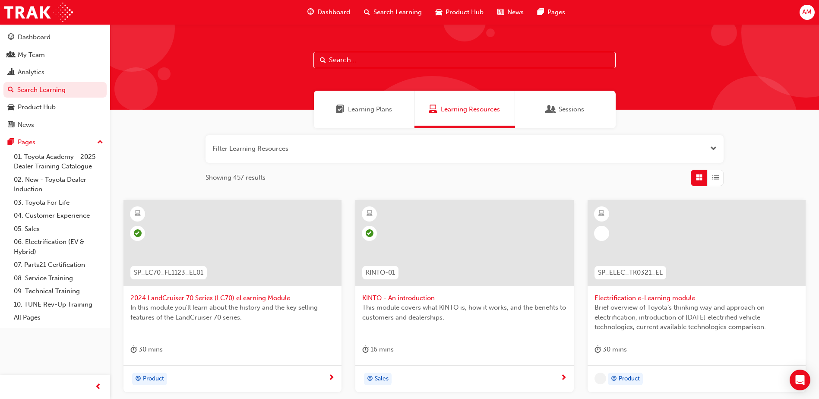
click at [370, 57] on input "text" at bounding box center [464, 60] width 302 height 16
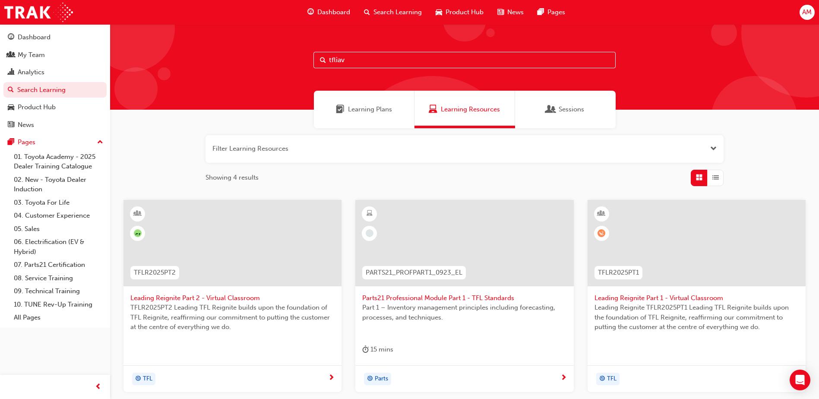
type input "tfliavc"
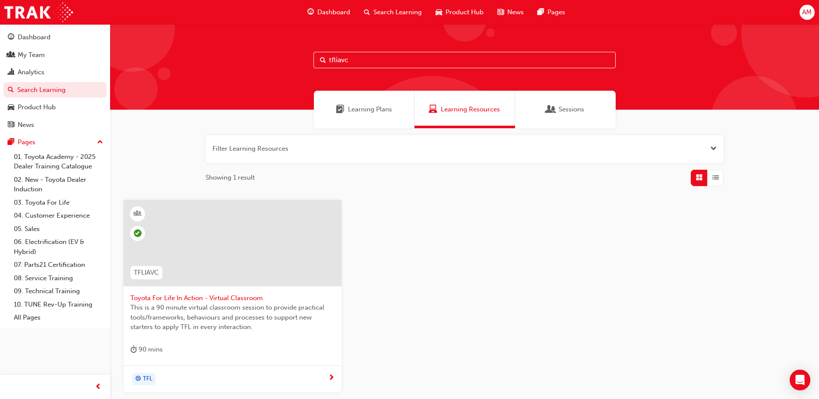
click at [204, 274] on div at bounding box center [232, 243] width 218 height 86
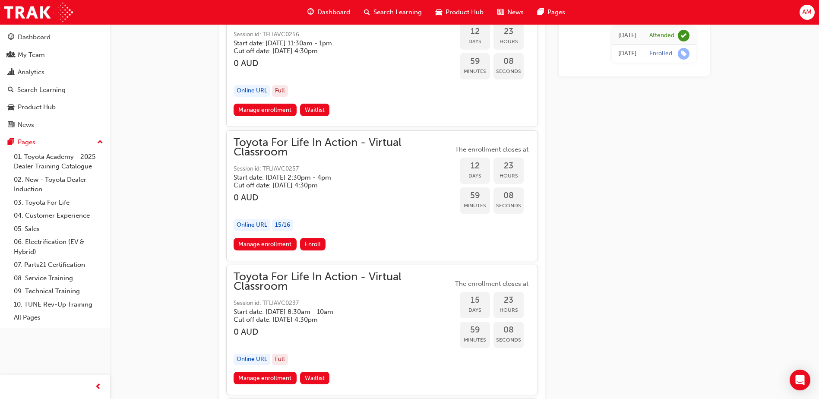
scroll to position [4067, 0]
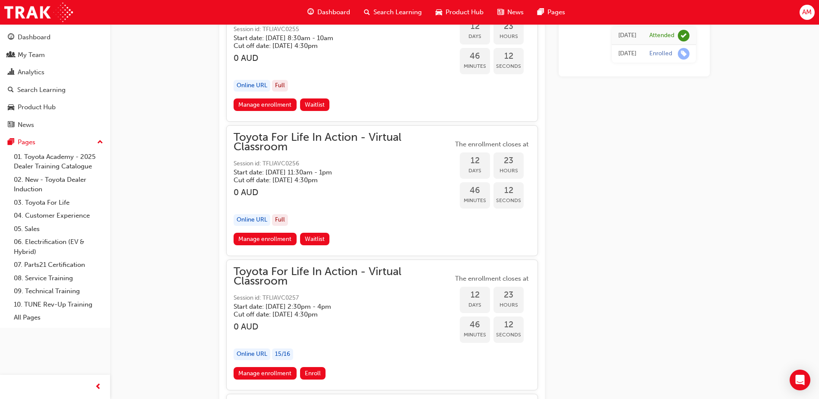
scroll to position [3962, 0]
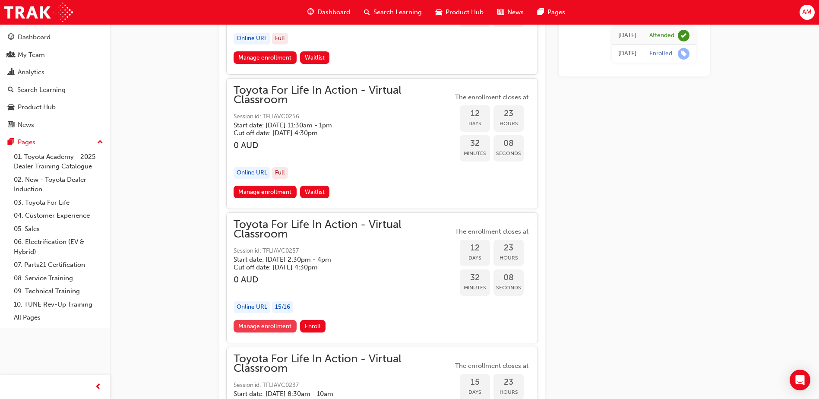
click at [278, 327] on link "Manage enrollment" at bounding box center [265, 326] width 63 height 13
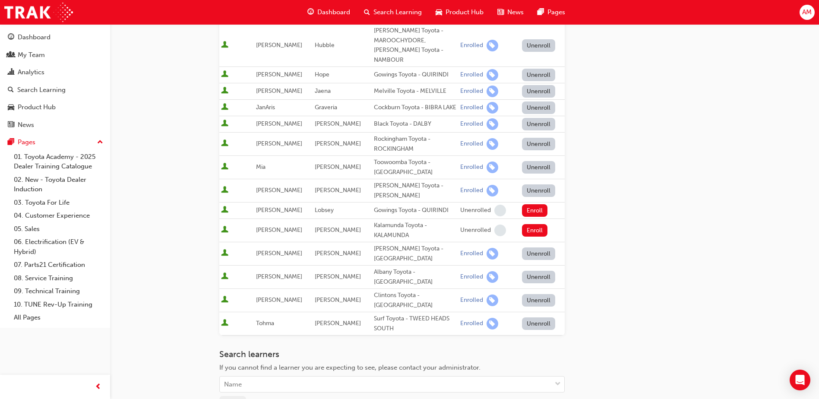
scroll to position [273, 0]
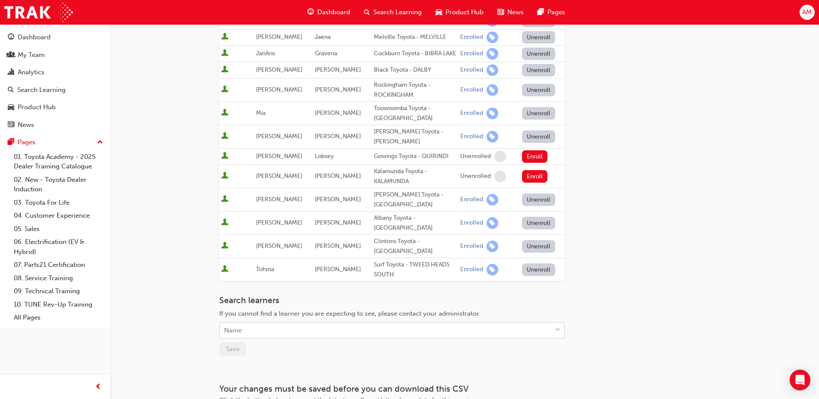
click at [332, 323] on div "Name" at bounding box center [386, 330] width 332 height 15
type input "lin"
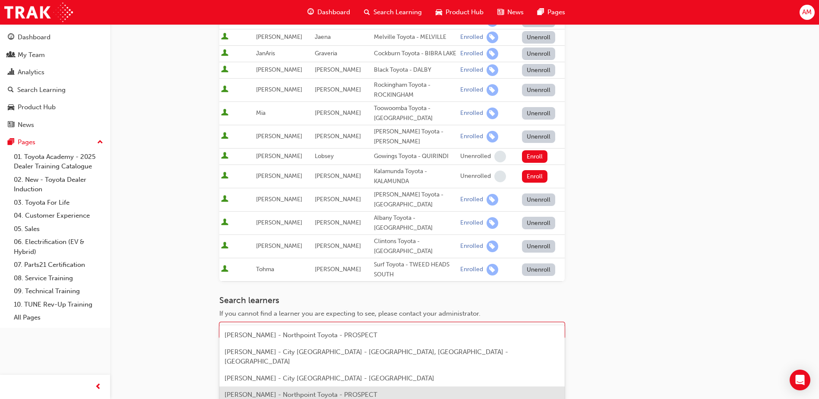
click at [268, 389] on div "[PERSON_NAME] - Northpoint Toyota - PROSPECT" at bounding box center [391, 394] width 345 height 17
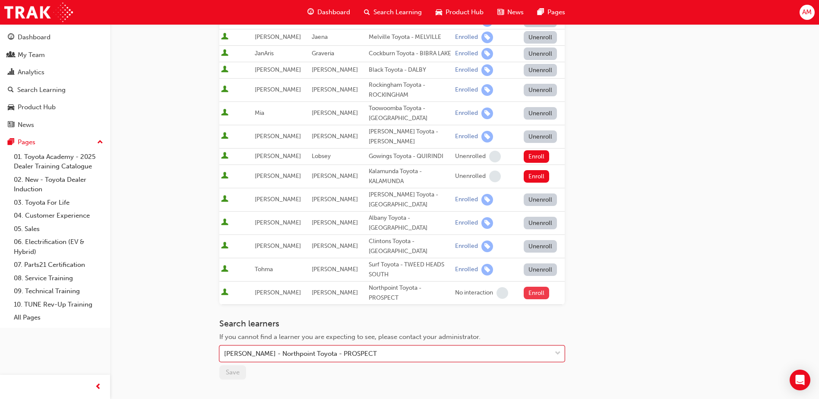
click at [531, 287] on button "Enroll" at bounding box center [537, 293] width 26 height 13
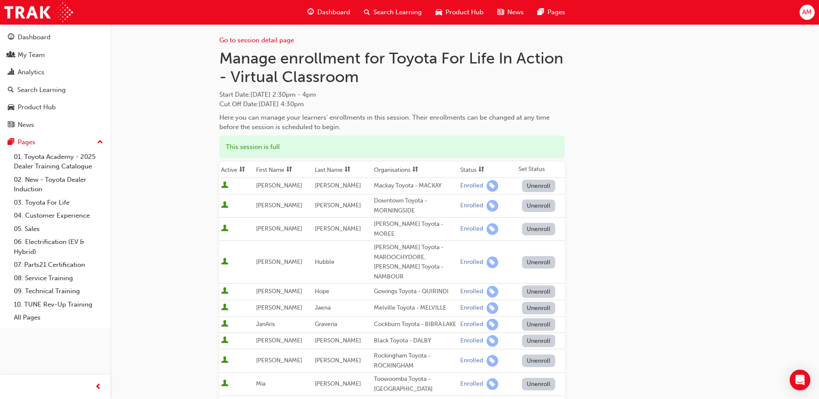
scroll to position [0, 0]
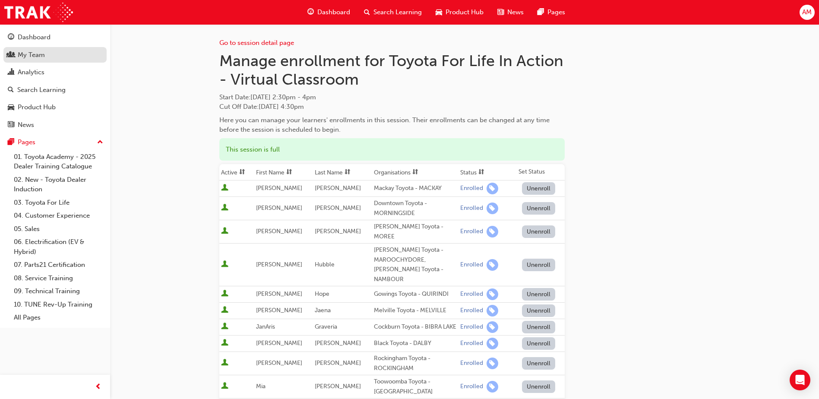
click at [67, 58] on div "My Team" at bounding box center [55, 55] width 95 height 11
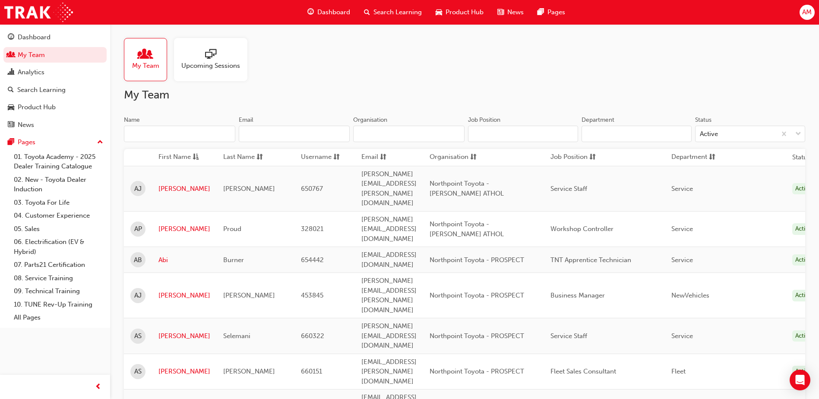
click at [212, 134] on input "Name" at bounding box center [179, 134] width 111 height 16
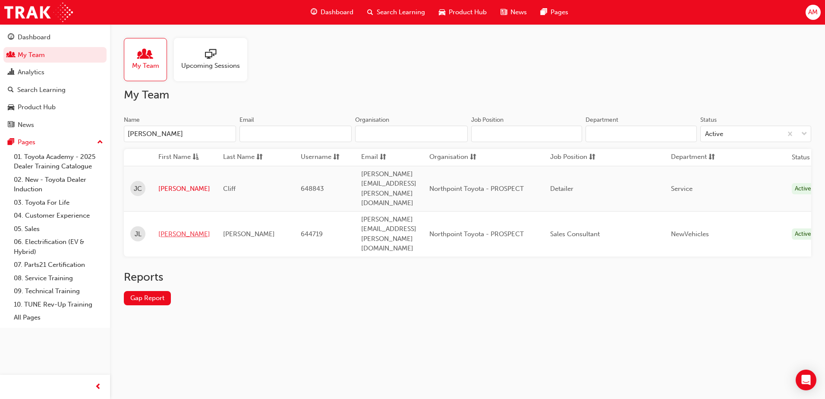
type input "[PERSON_NAME]"
click at [178, 229] on link "[PERSON_NAME]" at bounding box center [184, 234] width 52 height 10
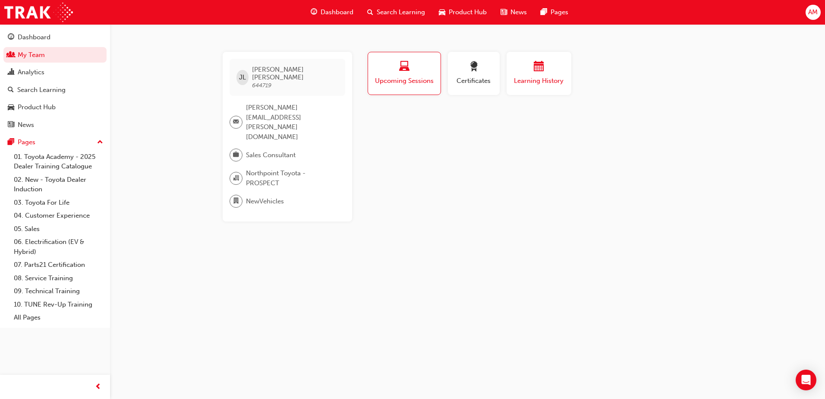
click at [545, 77] on span "Learning History" at bounding box center [539, 81] width 52 height 10
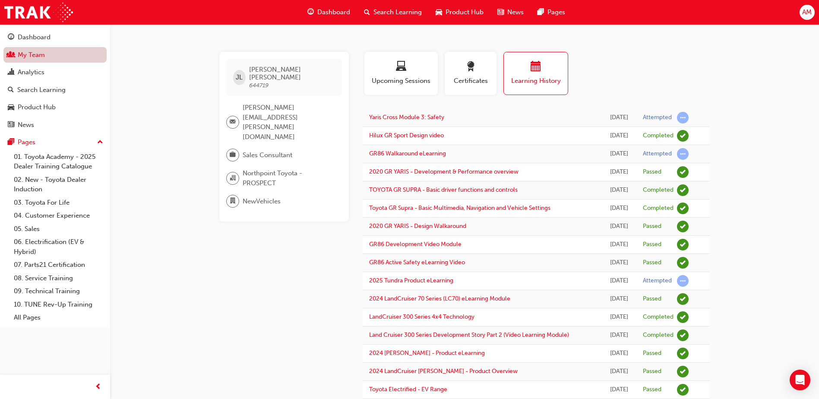
click at [51, 54] on link "My Team" at bounding box center [54, 55] width 103 height 16
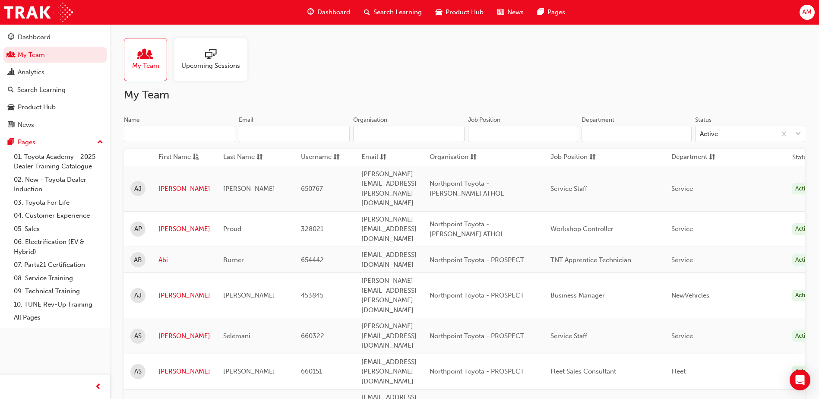
click at [143, 133] on input "Name" at bounding box center [179, 134] width 111 height 16
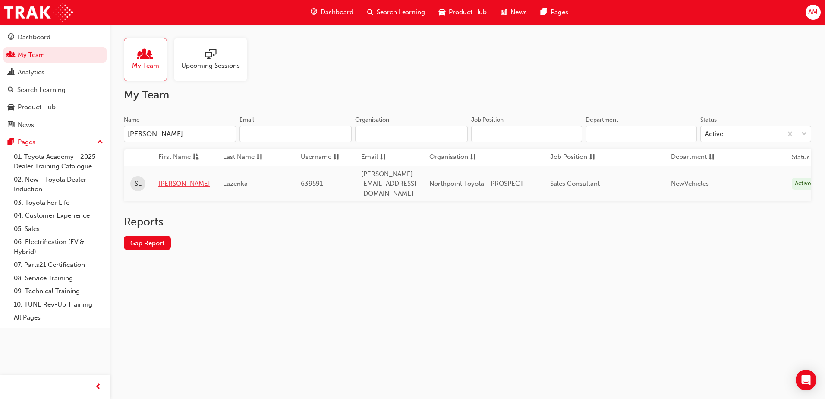
type input "[PERSON_NAME]"
click at [172, 179] on link "[PERSON_NAME]" at bounding box center [184, 184] width 52 height 10
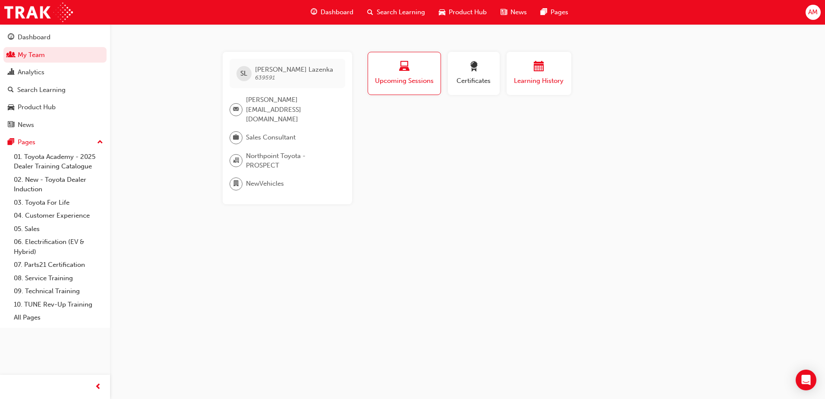
click at [564, 65] on div "button" at bounding box center [539, 67] width 52 height 13
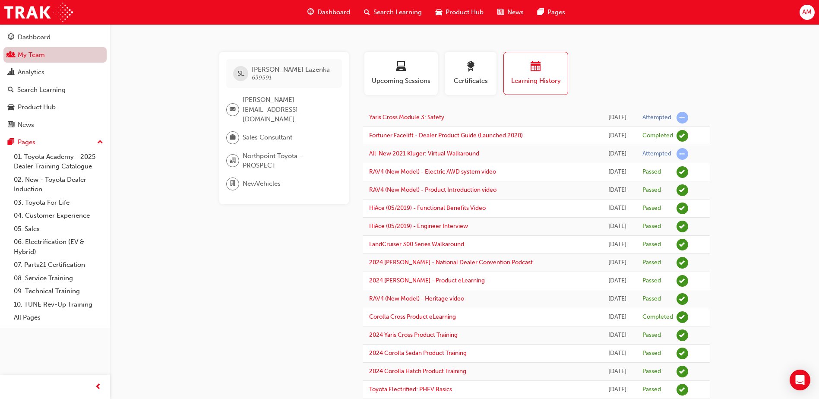
click at [41, 57] on link "My Team" at bounding box center [54, 55] width 103 height 16
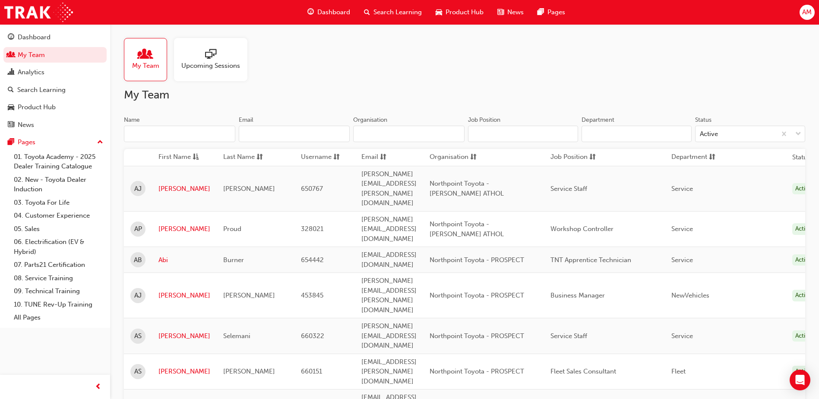
click at [161, 135] on input "Name" at bounding box center [179, 134] width 111 height 16
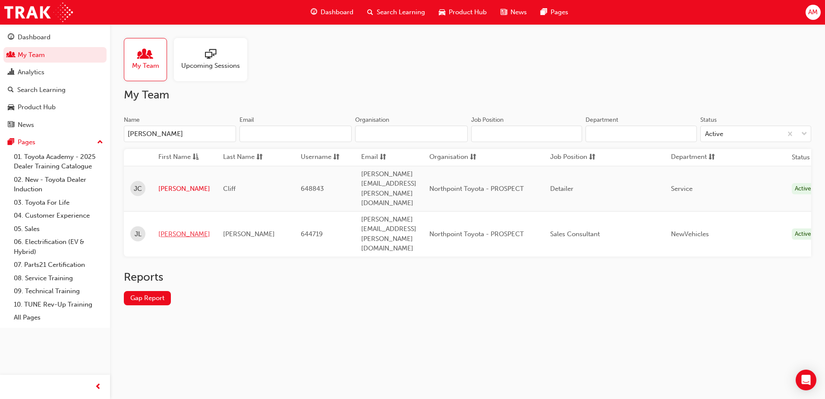
type input "[PERSON_NAME]"
click at [172, 229] on link "[PERSON_NAME]" at bounding box center [184, 234] width 52 height 10
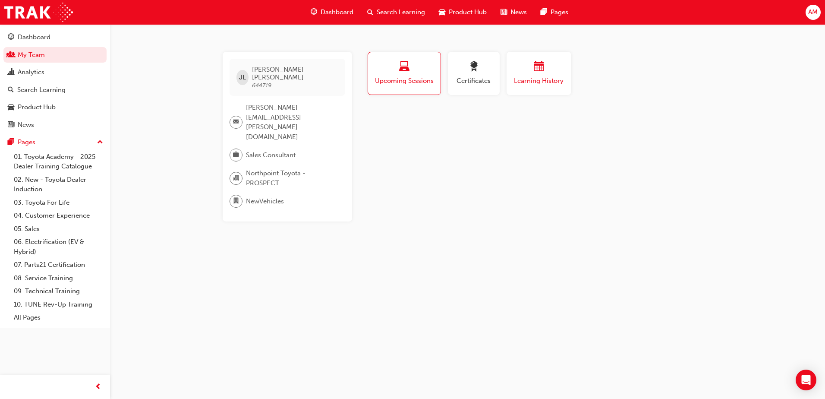
click at [527, 80] on span "Learning History" at bounding box center [539, 81] width 52 height 10
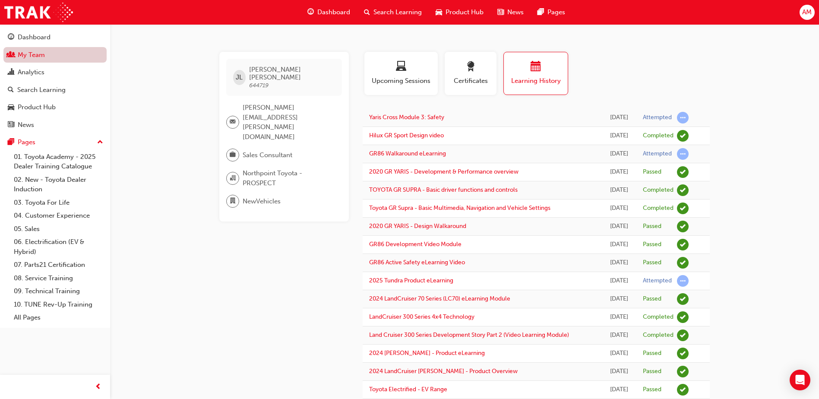
click at [42, 60] on link "My Team" at bounding box center [54, 55] width 103 height 16
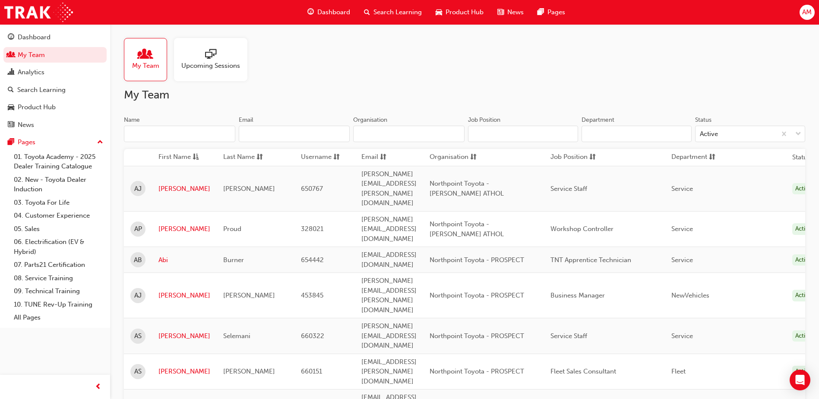
click at [193, 137] on input "Name" at bounding box center [179, 134] width 111 height 16
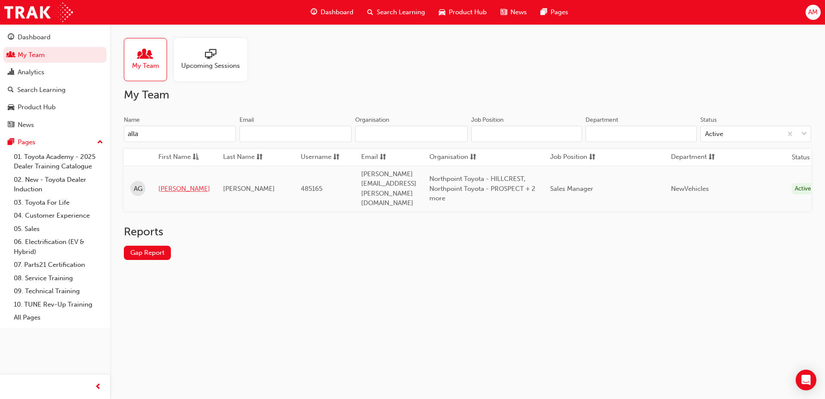
type input "alla"
click at [173, 184] on link "[PERSON_NAME]" at bounding box center [184, 189] width 52 height 10
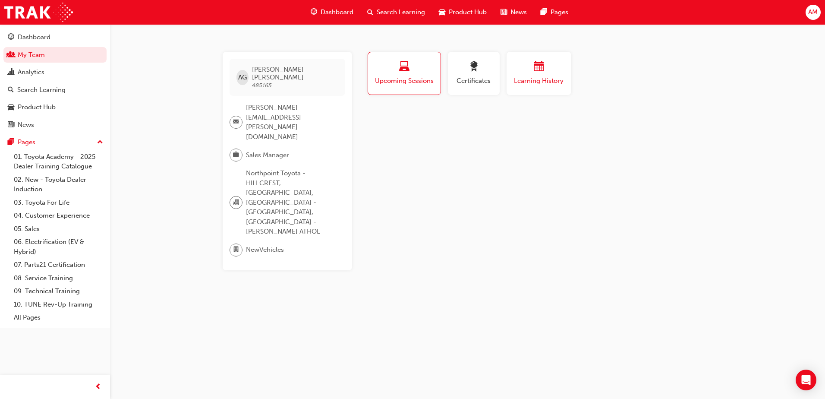
click at [531, 70] on div "button" at bounding box center [539, 67] width 52 height 13
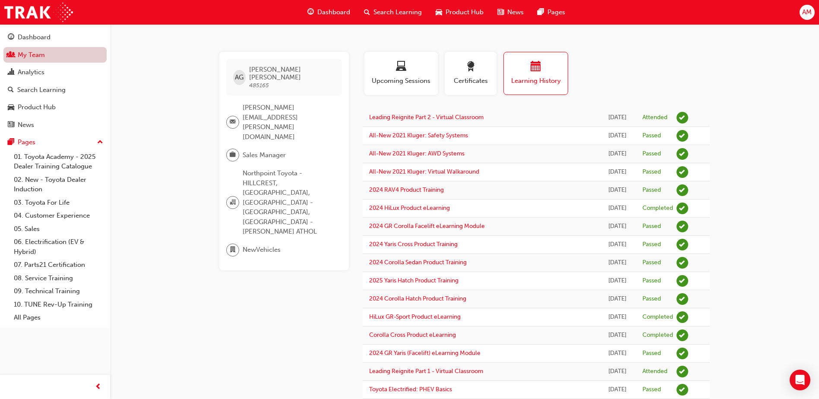
click at [61, 51] on link "My Team" at bounding box center [54, 55] width 103 height 16
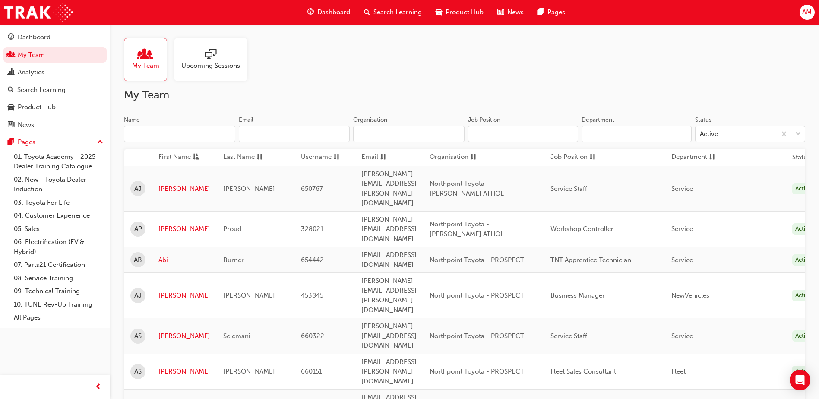
click at [155, 130] on input "Name" at bounding box center [179, 134] width 111 height 16
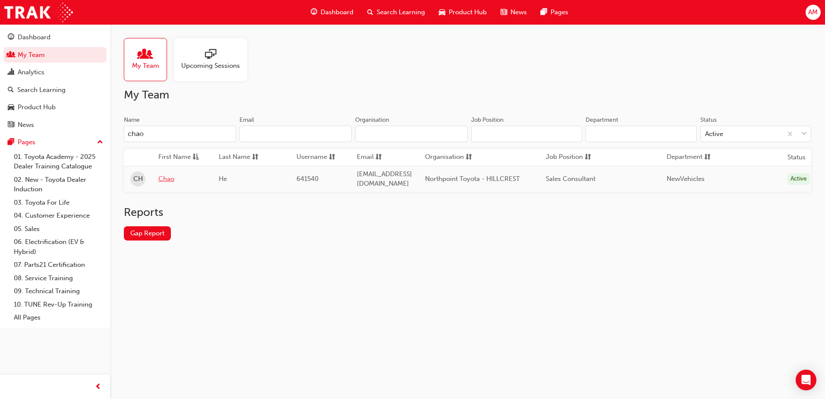
type input "chao"
click at [169, 174] on link "Chao" at bounding box center [181, 179] width 47 height 10
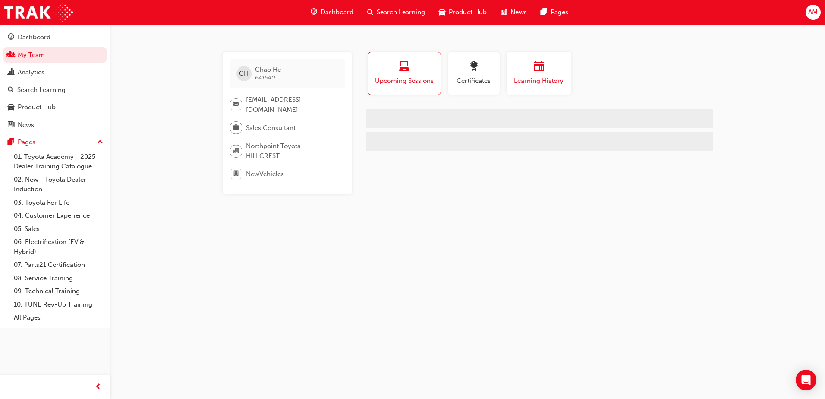
click at [527, 68] on div "button" at bounding box center [539, 67] width 52 height 13
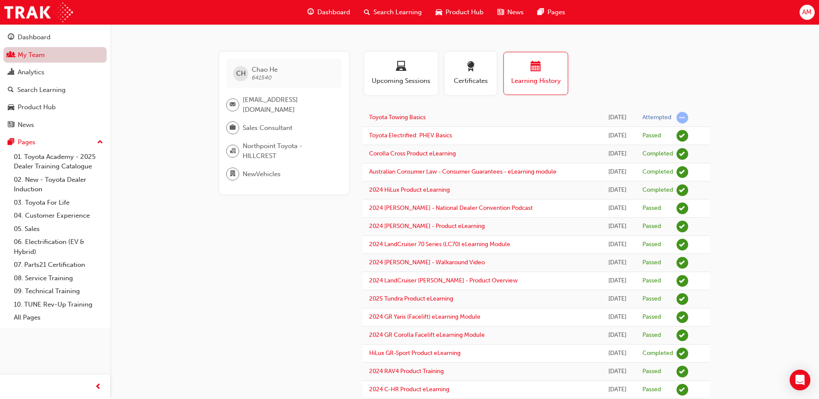
click at [43, 53] on link "My Team" at bounding box center [54, 55] width 103 height 16
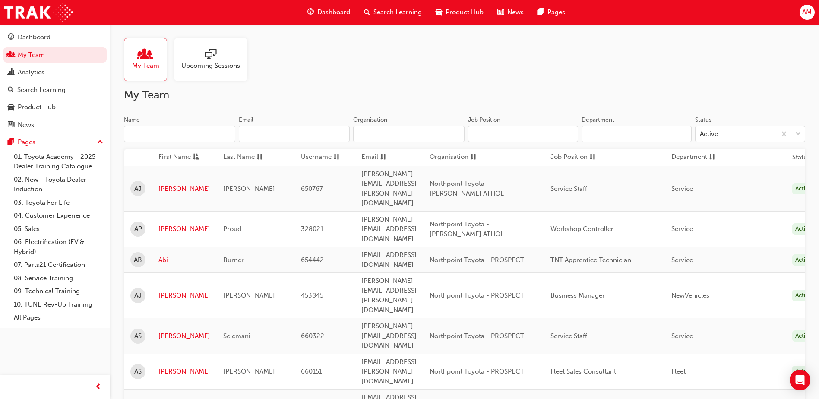
click at [183, 129] on input "Name" at bounding box center [179, 134] width 111 height 16
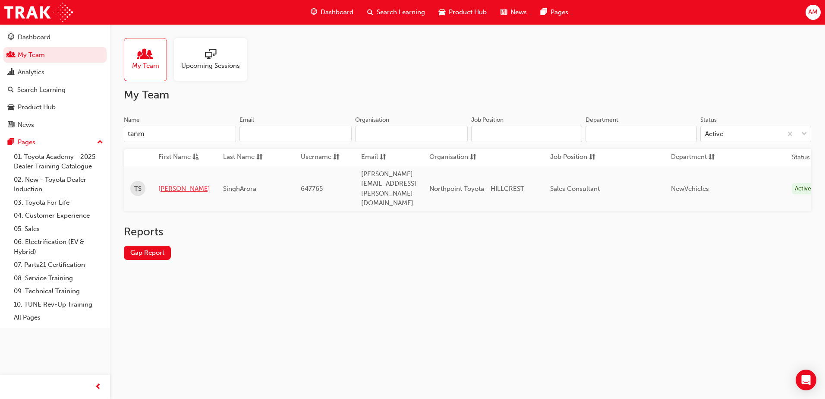
type input "tanm"
click at [182, 184] on link "[PERSON_NAME]" at bounding box center [184, 189] width 52 height 10
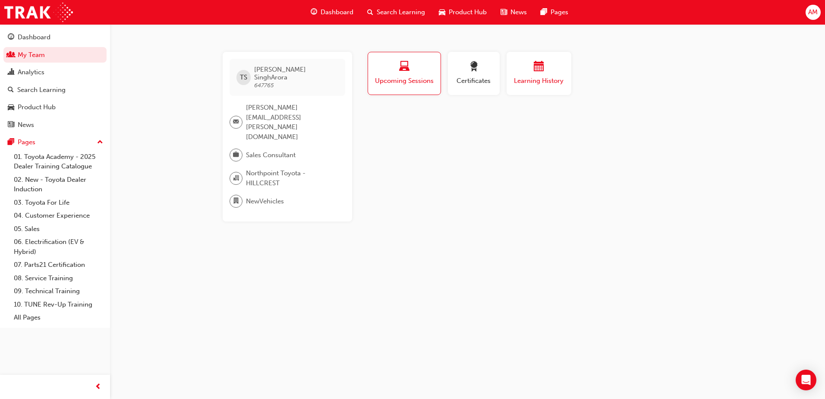
click at [538, 81] on span "Learning History" at bounding box center [539, 81] width 52 height 10
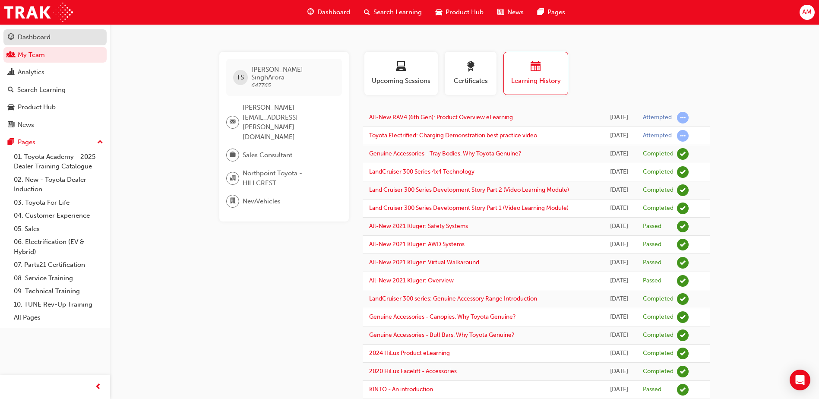
click at [43, 39] on div "Dashboard" at bounding box center [34, 37] width 33 height 10
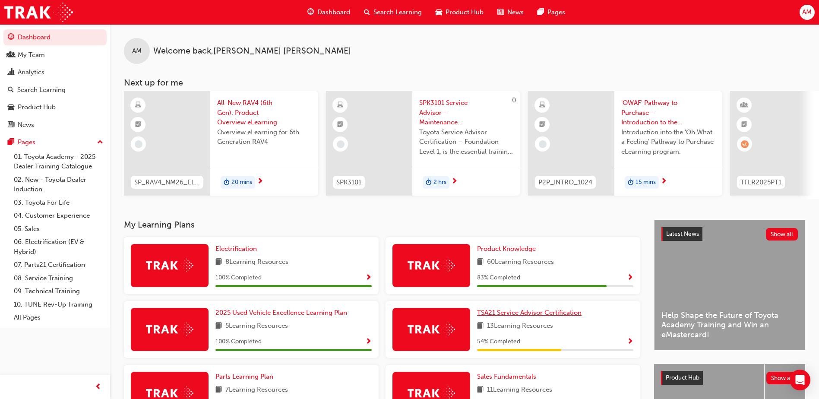
click at [541, 283] on div "83 % Completed" at bounding box center [555, 277] width 156 height 11
click at [535, 316] on span "TSA21 Service Advisor Certification" at bounding box center [529, 313] width 104 height 8
